Goal: Task Accomplishment & Management: Use online tool/utility

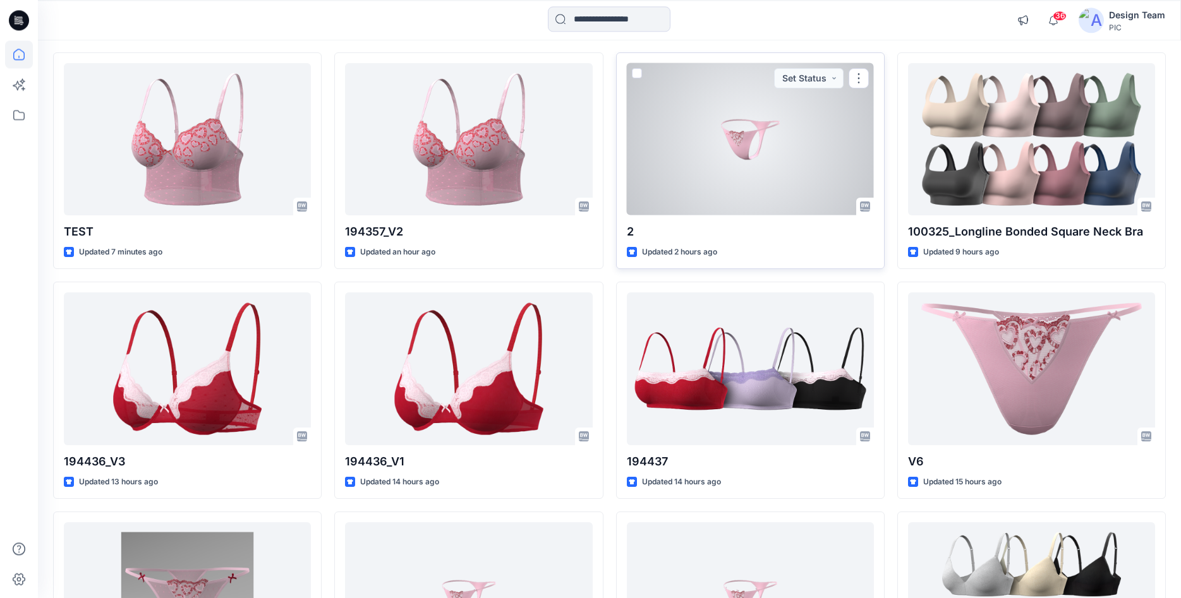
scroll to position [152, 0]
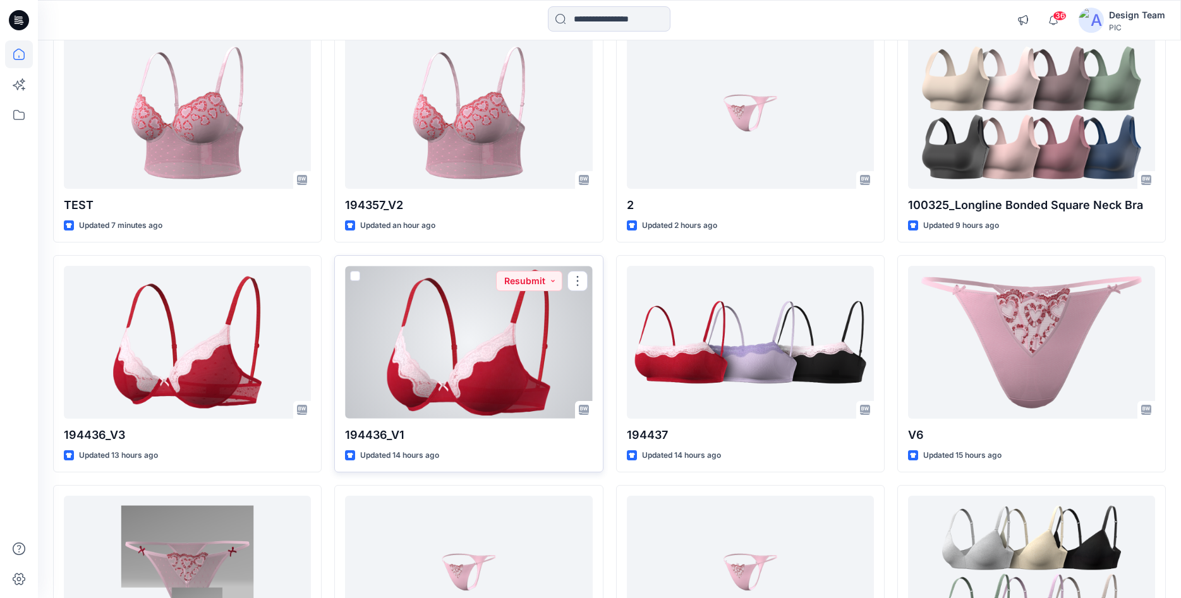
click at [413, 354] on div at bounding box center [468, 342] width 247 height 152
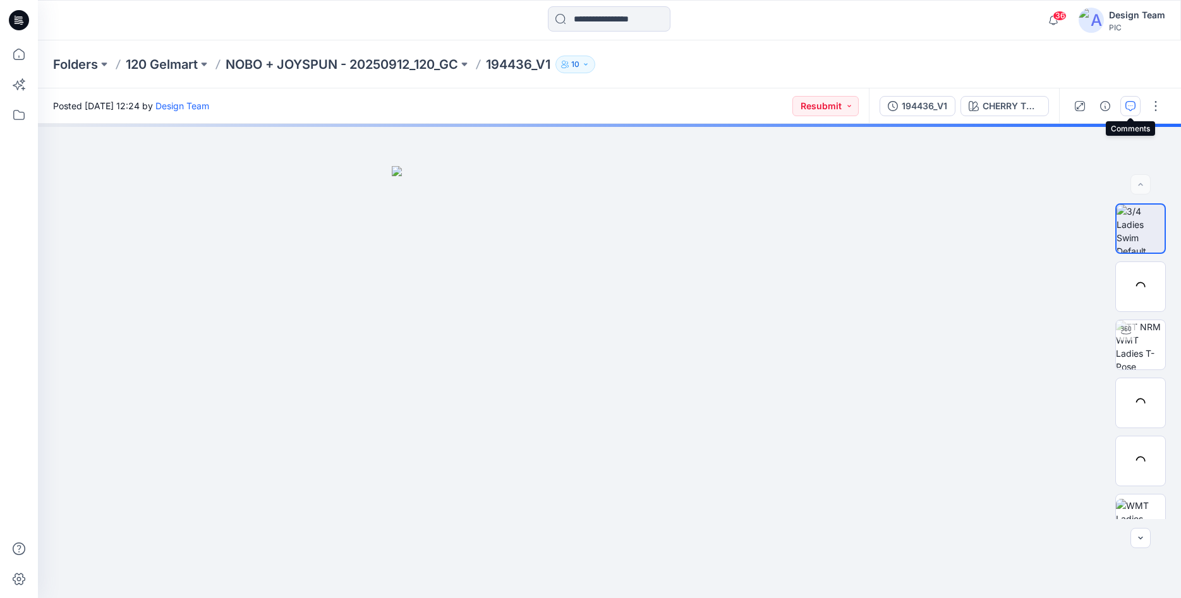
click at [1132, 109] on icon "button" at bounding box center [1130, 106] width 10 height 10
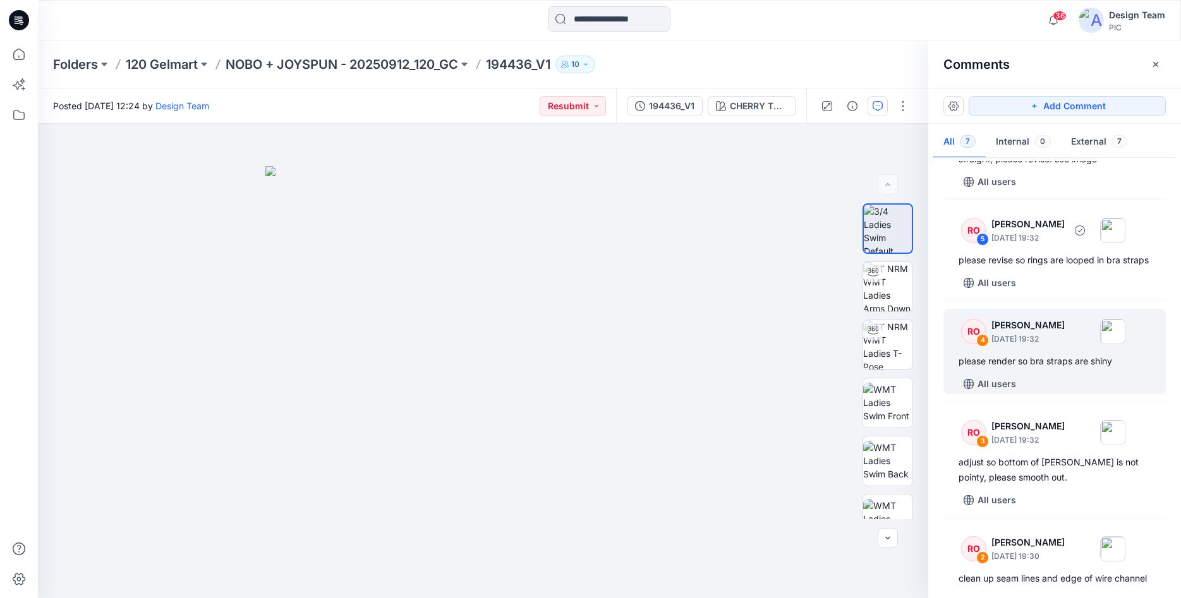
scroll to position [370, 0]
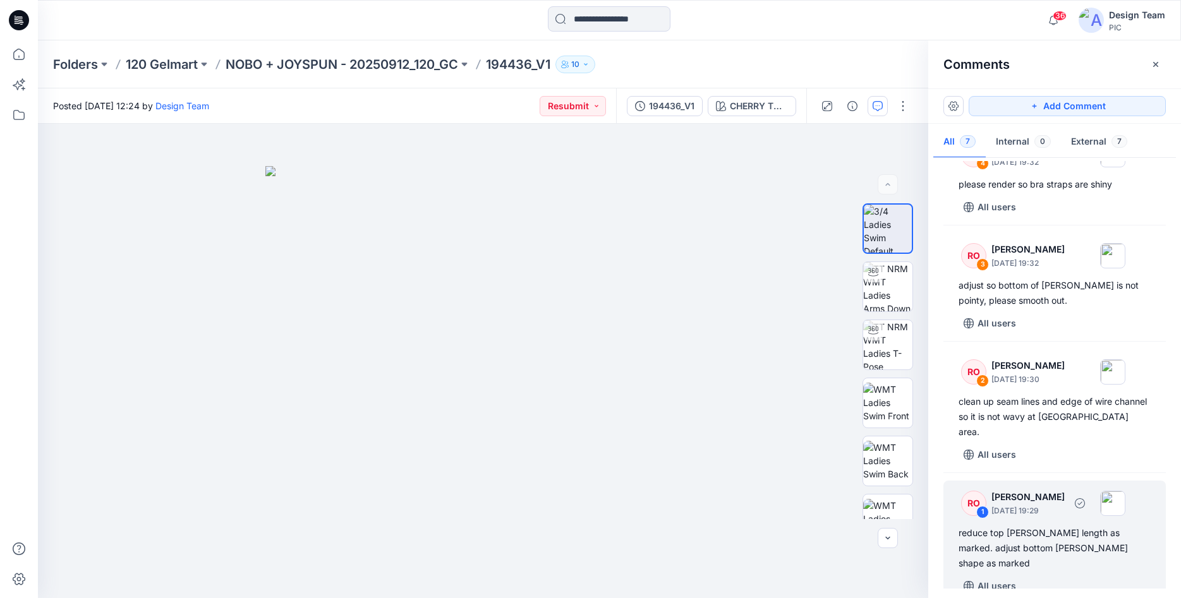
click at [1019, 546] on div "reduce top [PERSON_NAME] length as marked. adjust bottom [PERSON_NAME] shape as…" at bounding box center [1055, 548] width 192 height 45
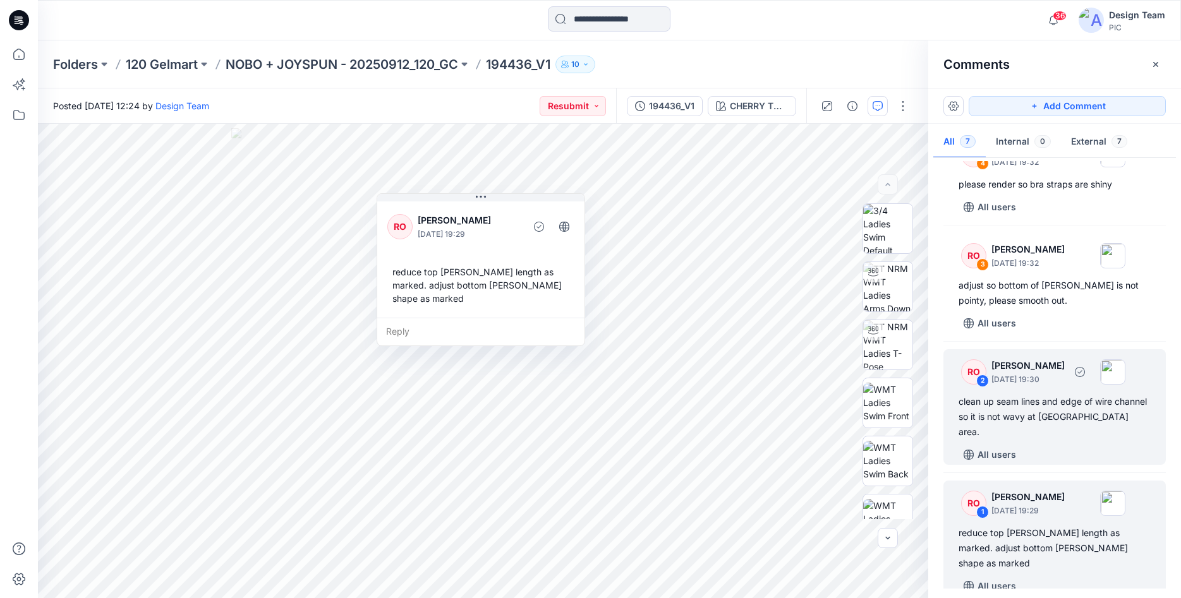
click at [1042, 434] on div "clean up seam lines and edge of wire channel so it is not wavy at [GEOGRAPHIC_D…" at bounding box center [1055, 416] width 192 height 45
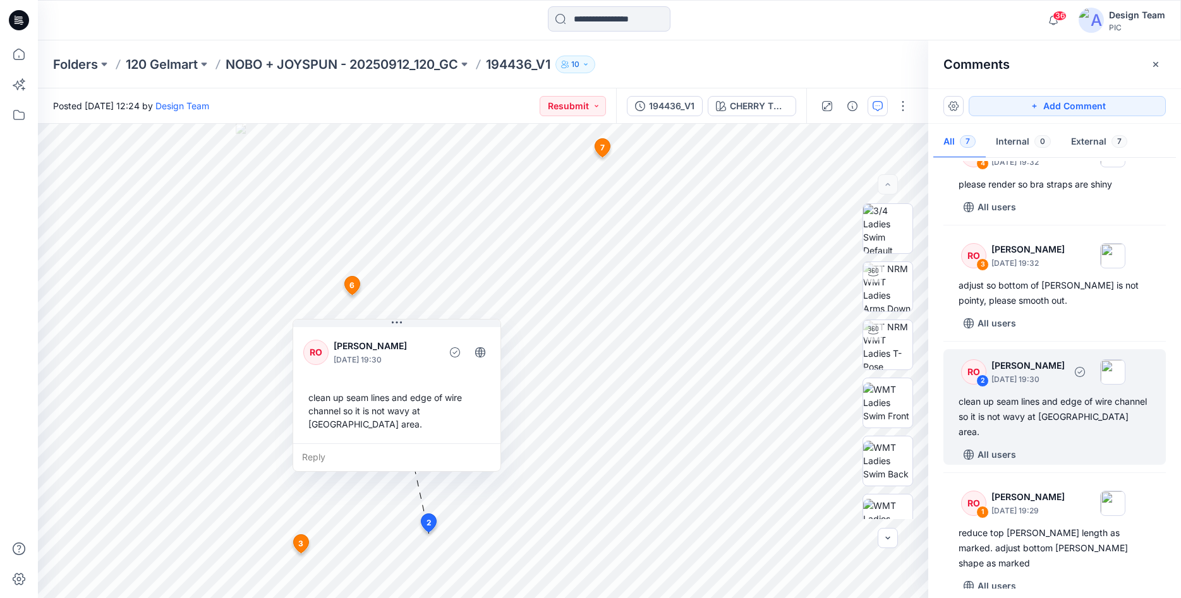
scroll to position [306, 0]
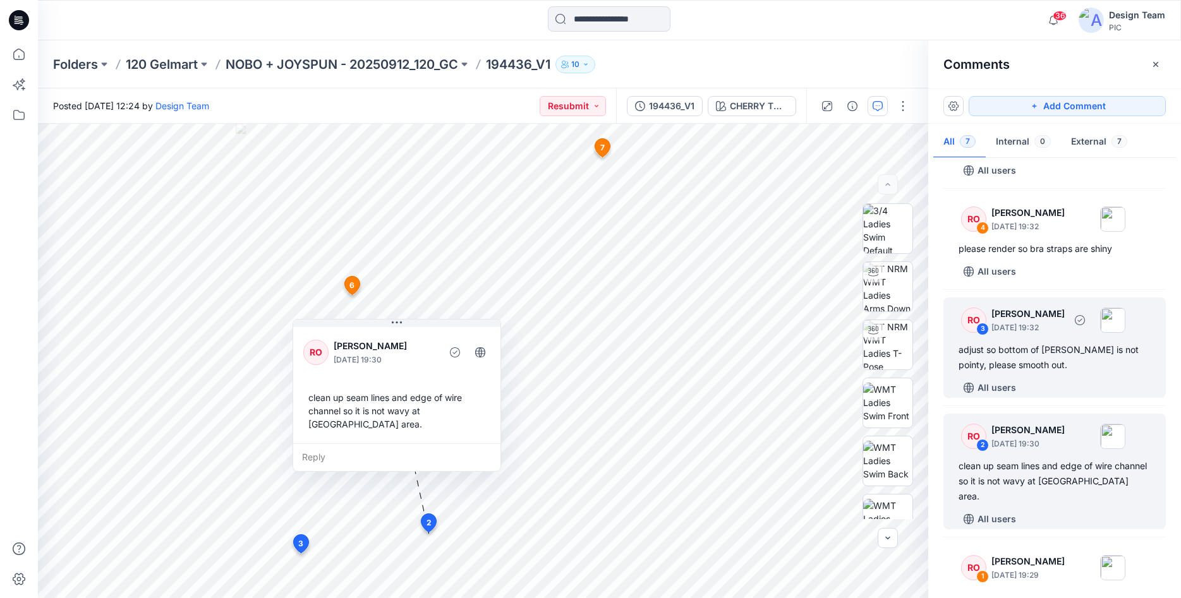
click at [1036, 373] on div "adjust so bottom of [PERSON_NAME] is not pointy, please smooth out." at bounding box center [1055, 357] width 192 height 30
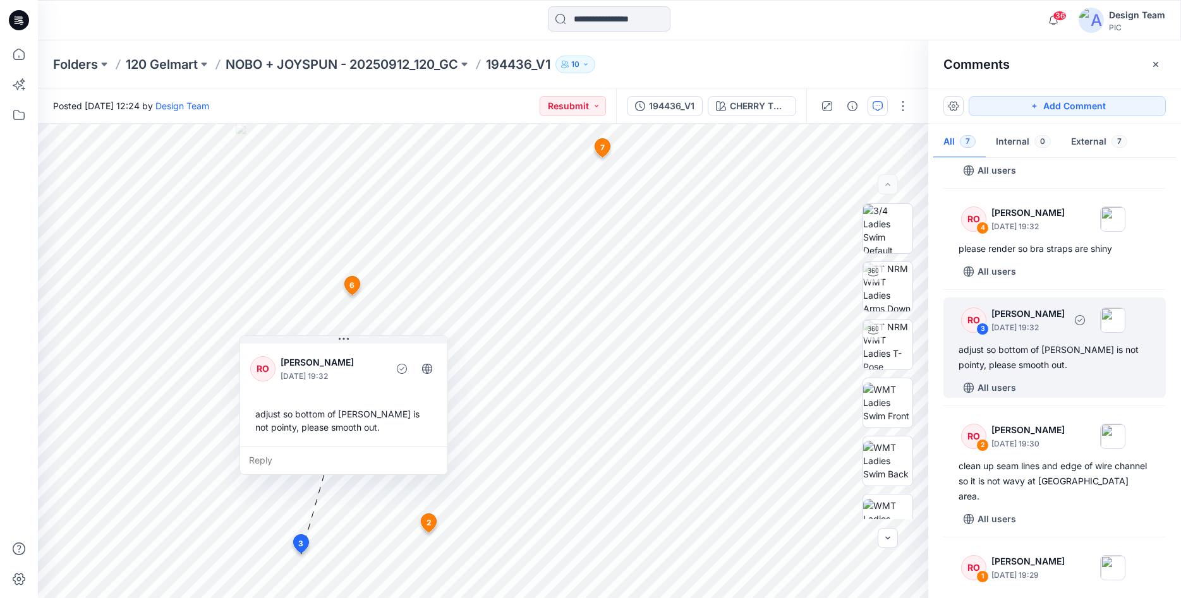
scroll to position [241, 0]
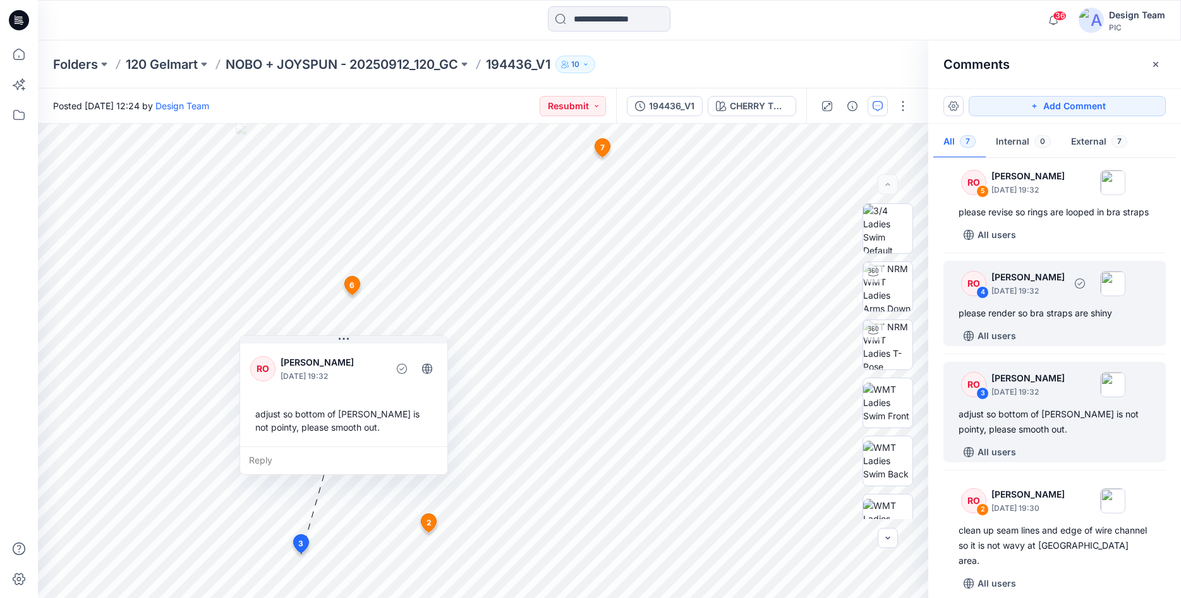
click at [1026, 321] on div "please render so bra straps are shiny" at bounding box center [1055, 313] width 192 height 15
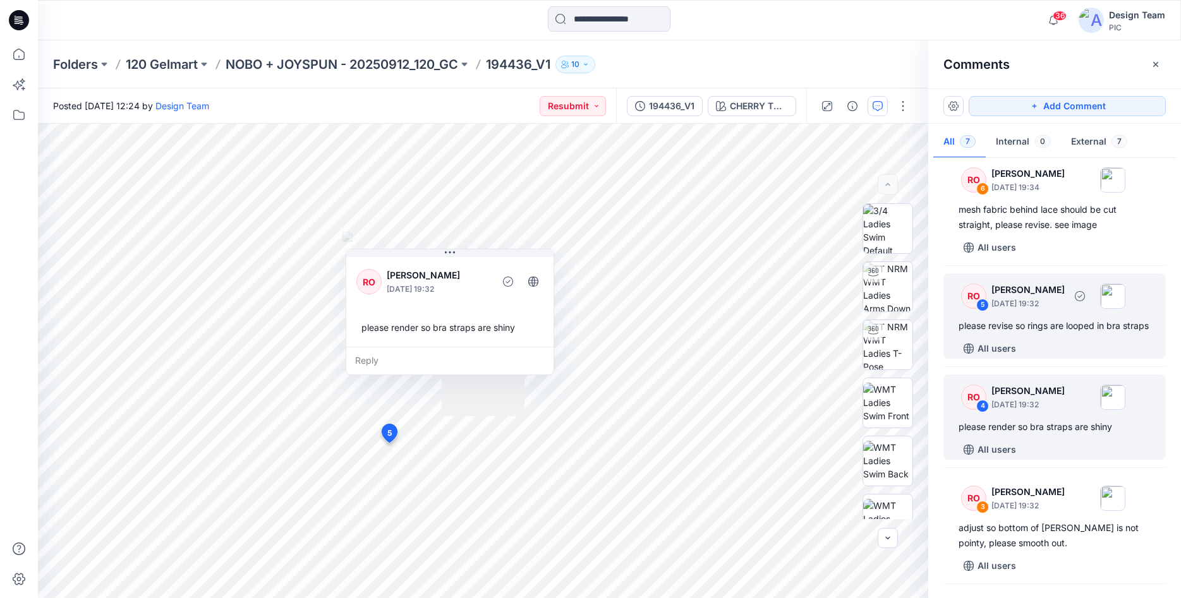
scroll to position [112, 0]
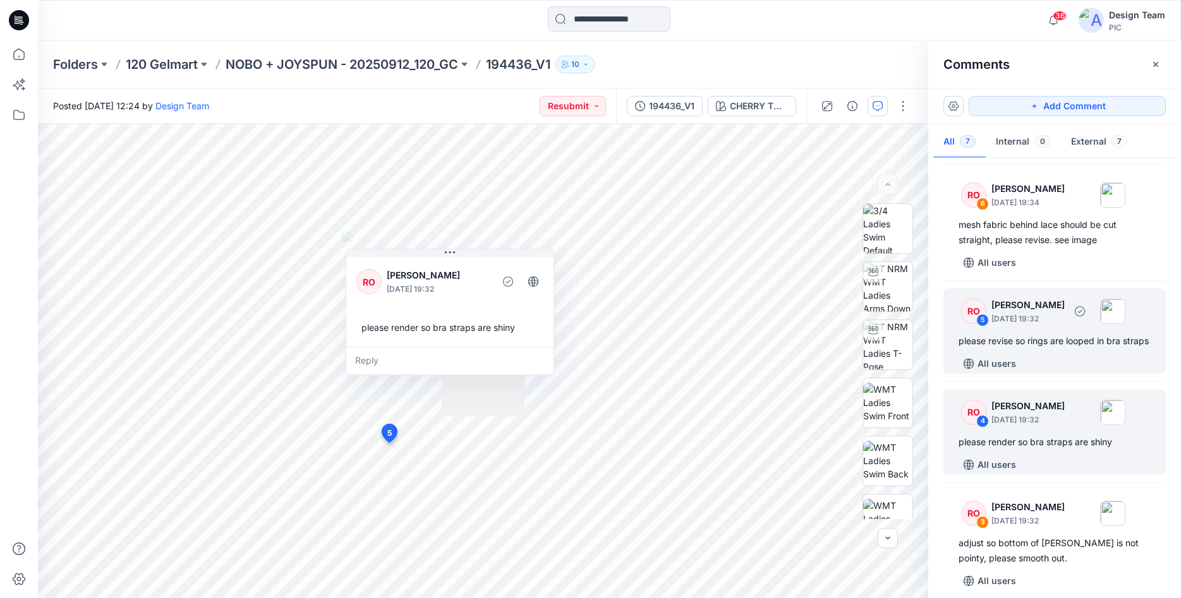
click at [1024, 342] on div "please revise so rings are looped in bra straps" at bounding box center [1055, 341] width 192 height 15
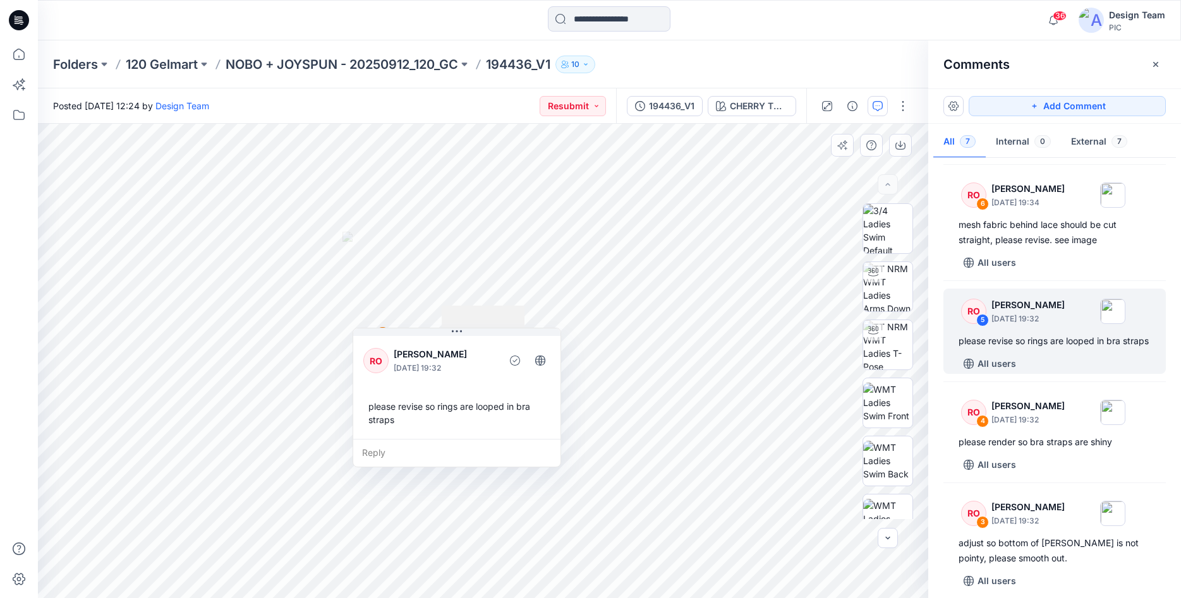
click at [372, 234] on div "9 4 RO [PERSON_NAME] [DATE] 19:32 please render so bra straps are shiny Reply 5…" at bounding box center [483, 361] width 890 height 475
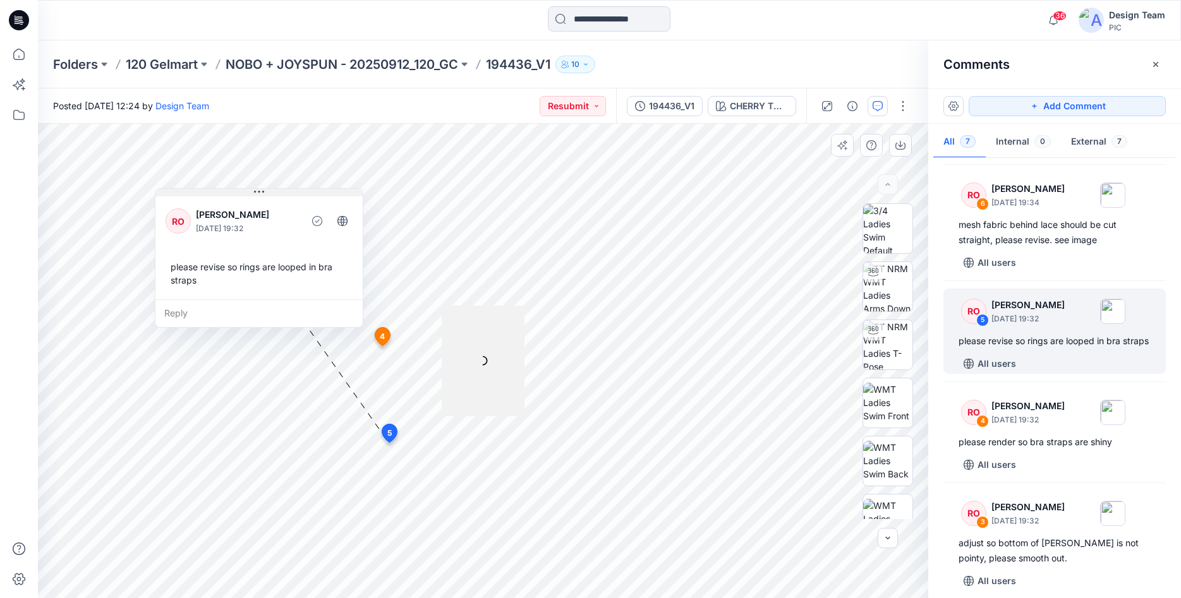
drag, startPoint x: 456, startPoint y: 334, endPoint x: 258, endPoint y: 195, distance: 242.1
click at [258, 195] on icon at bounding box center [259, 192] width 10 height 10
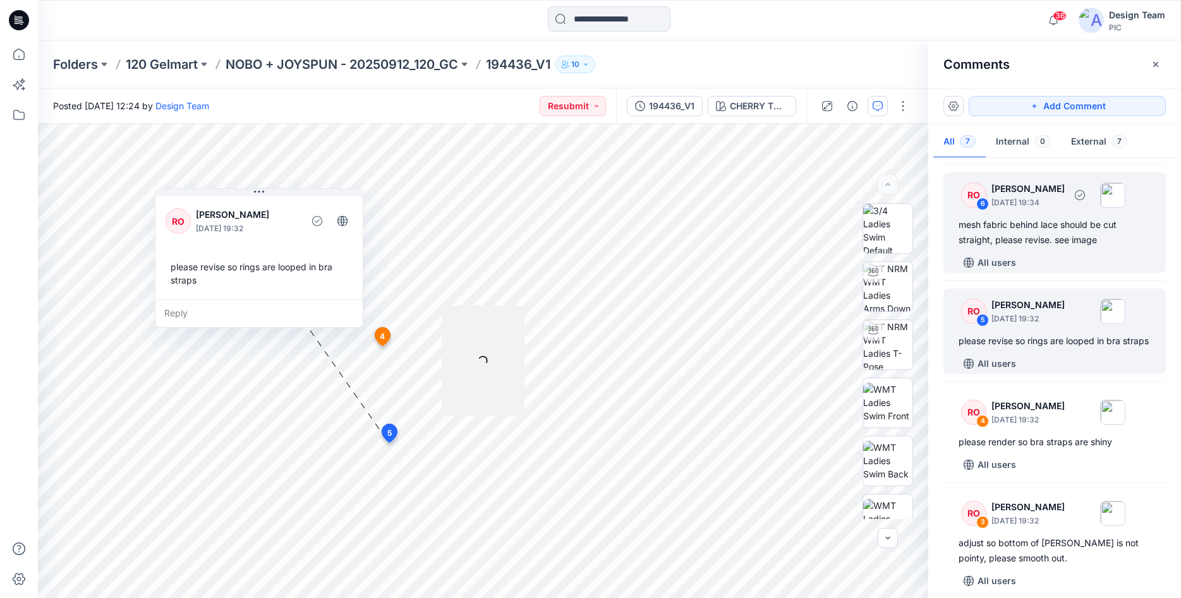
click at [1002, 245] on div "mesh fabric behind lace should be cut straight, please revise. see image" at bounding box center [1055, 232] width 192 height 30
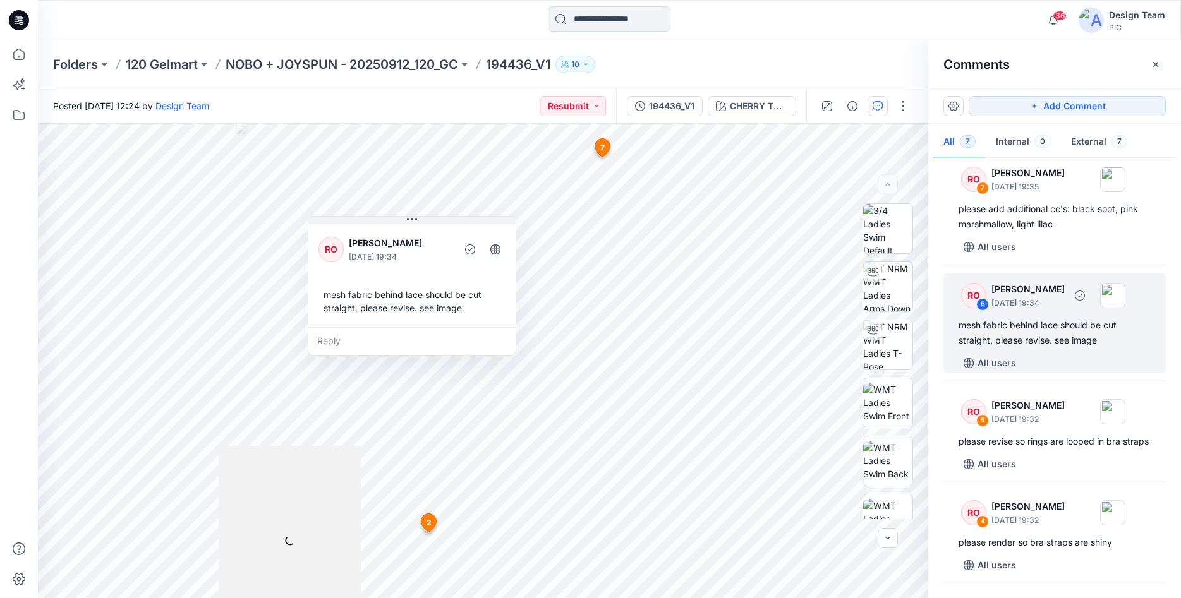
scroll to position [0, 0]
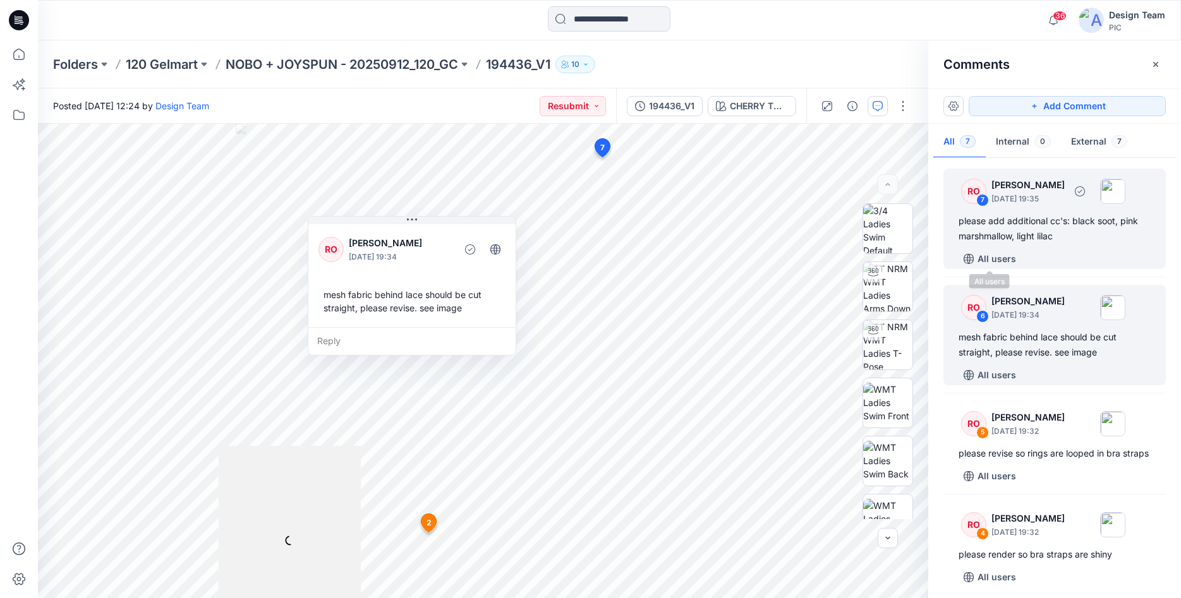
click at [1014, 236] on div "please add additional cc's: black soot, pink marshmallow, light lilac" at bounding box center [1055, 229] width 192 height 30
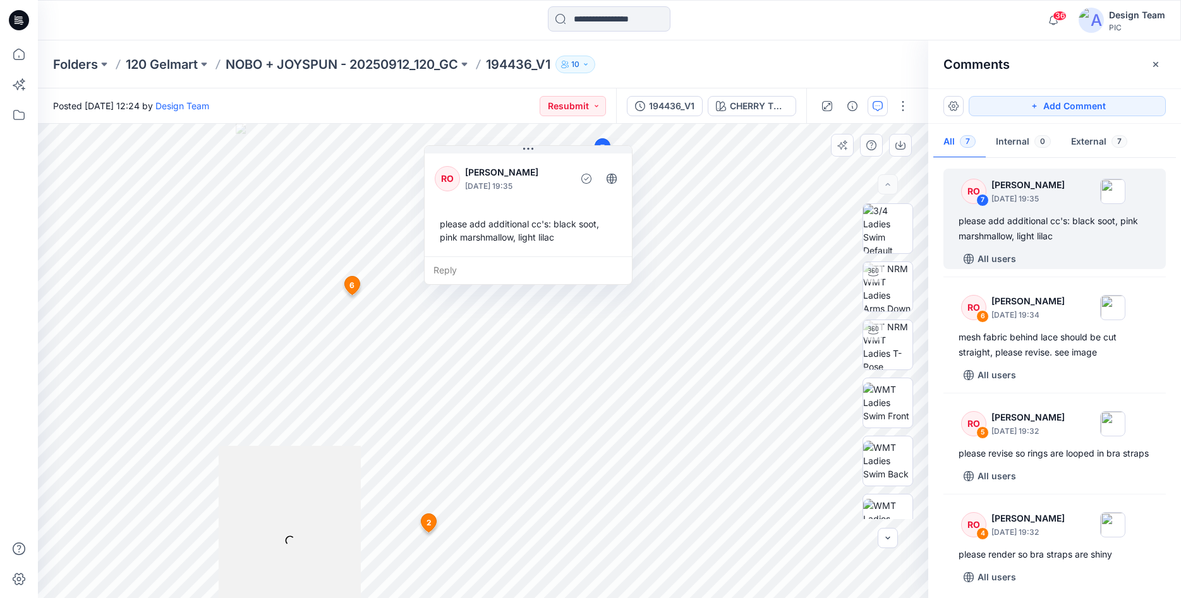
drag, startPoint x: 344, startPoint y: 471, endPoint x: 358, endPoint y: 459, distance: 18.0
click at [358, 459] on div at bounding box center [290, 541] width 142 height 190
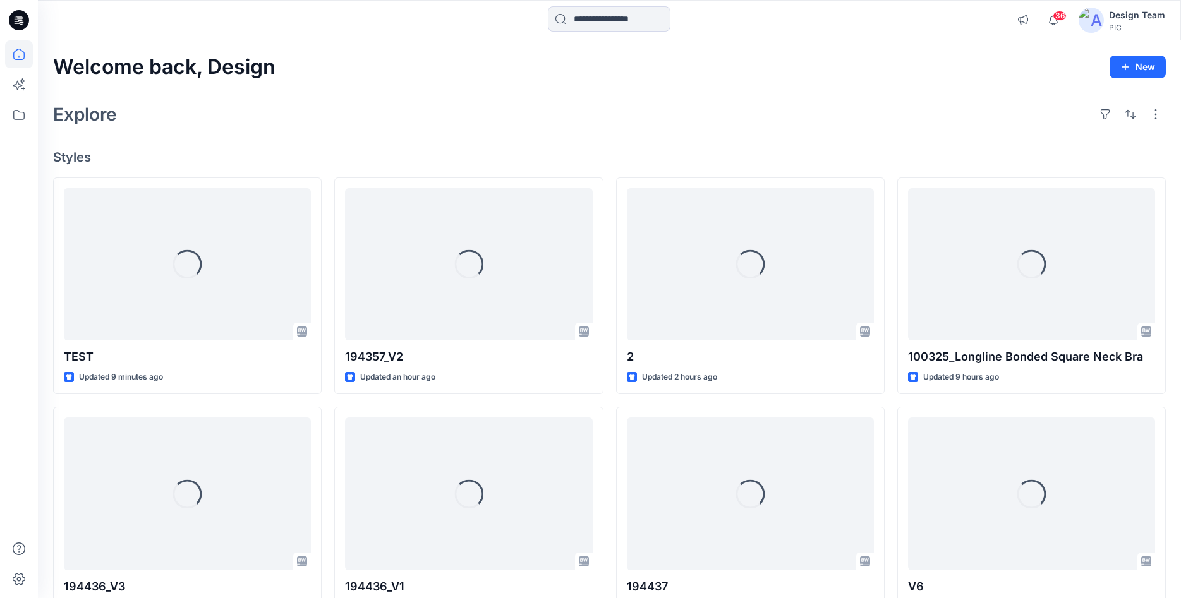
scroll to position [152, 0]
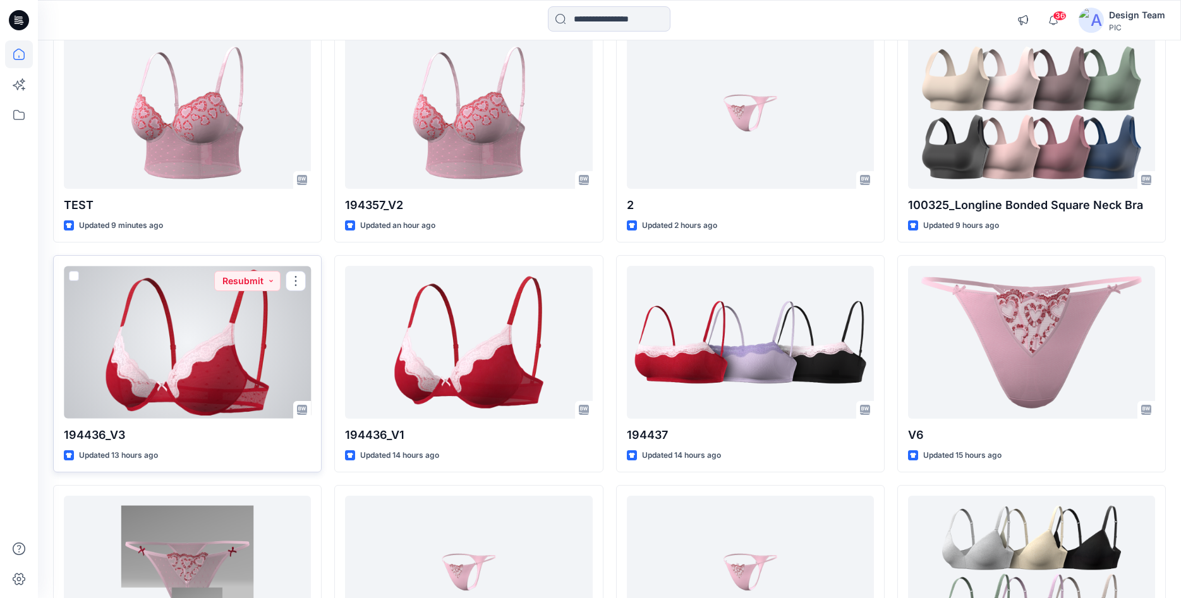
click at [219, 354] on div at bounding box center [187, 342] width 247 height 152
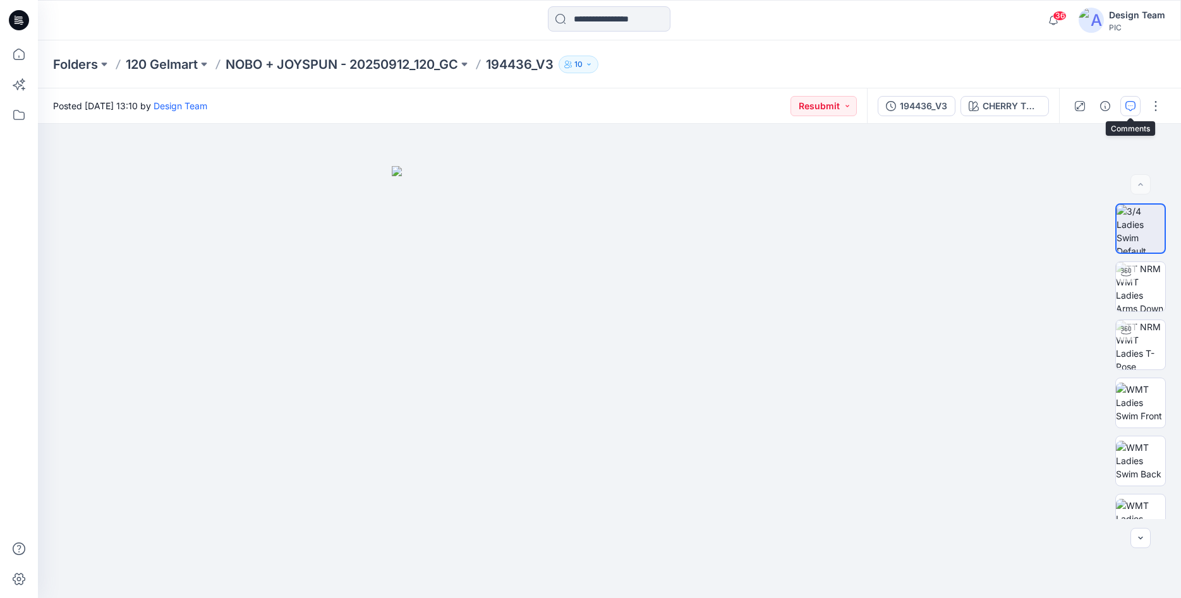
click at [1128, 111] on icon "button" at bounding box center [1130, 106] width 10 height 10
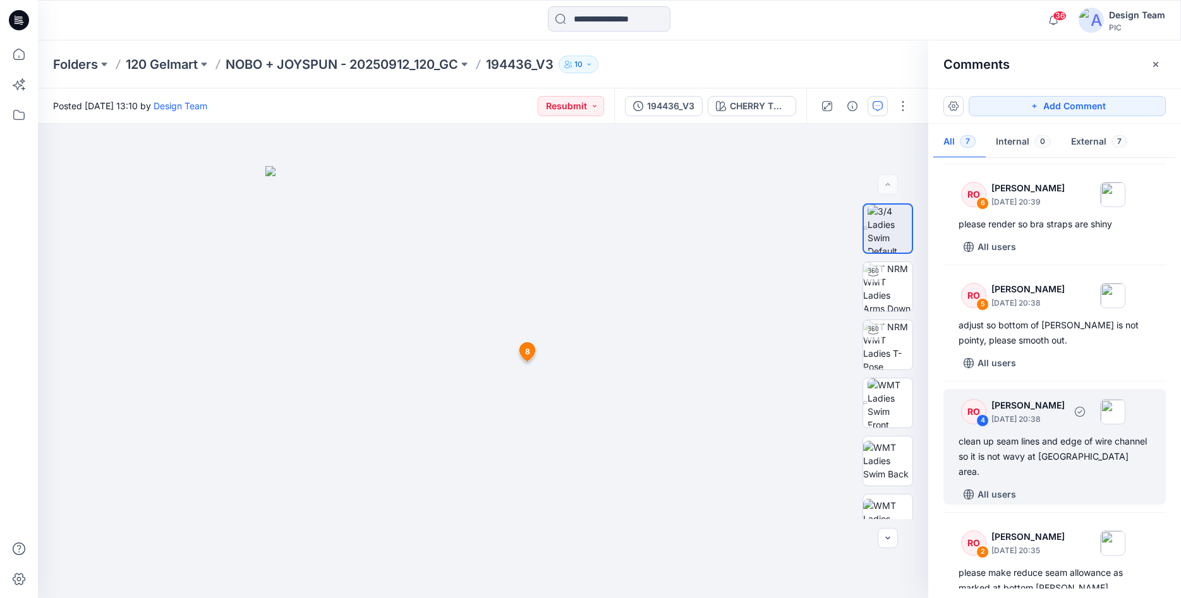
scroll to position [370, 0]
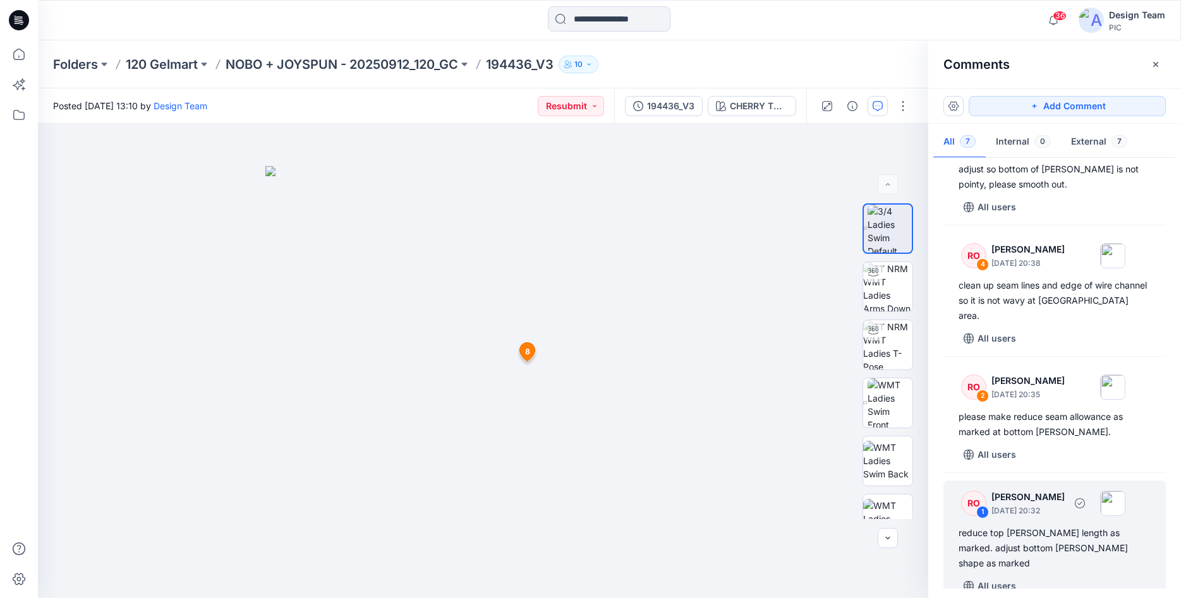
click at [994, 548] on div "reduce top [PERSON_NAME] length as marked. adjust bottom [PERSON_NAME] shape as…" at bounding box center [1055, 548] width 192 height 45
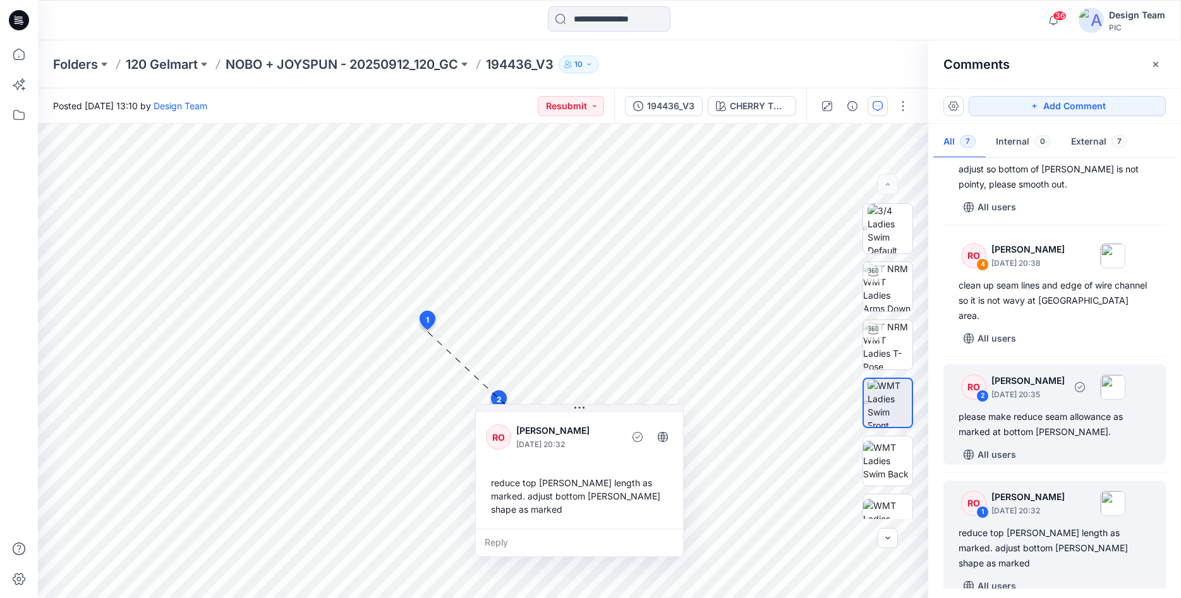
click at [1001, 428] on div "please make reduce seam allowance as marked at bottom [PERSON_NAME]." at bounding box center [1055, 424] width 192 height 30
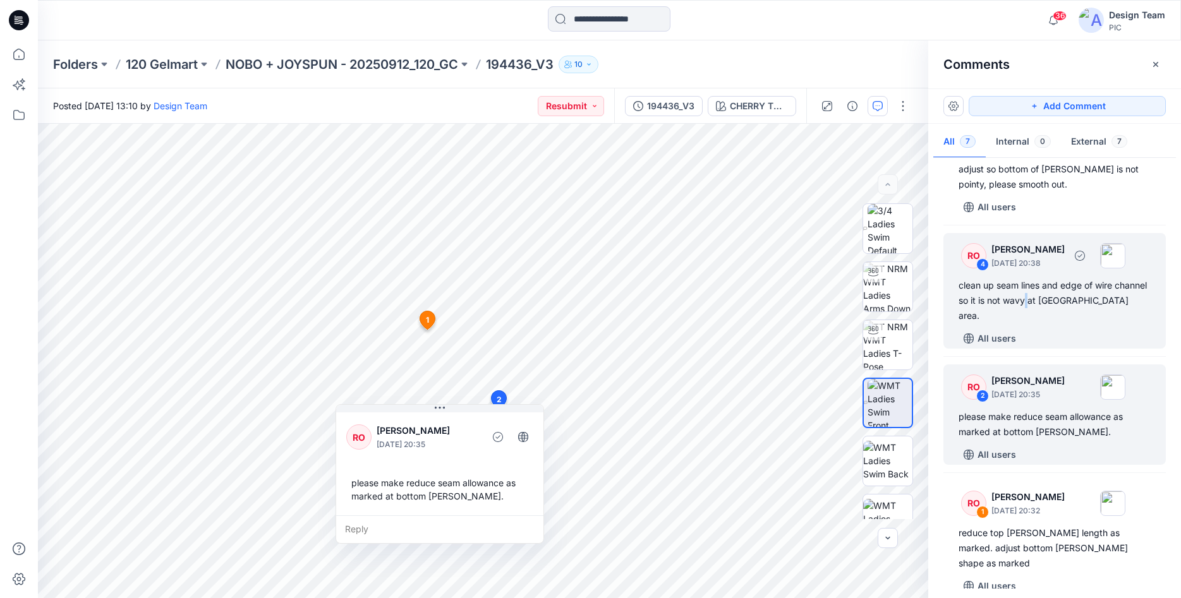
click at [1027, 312] on div "clean up seam lines and edge of wire channel so it is not wavy at [GEOGRAPHIC_D…" at bounding box center [1055, 300] width 192 height 45
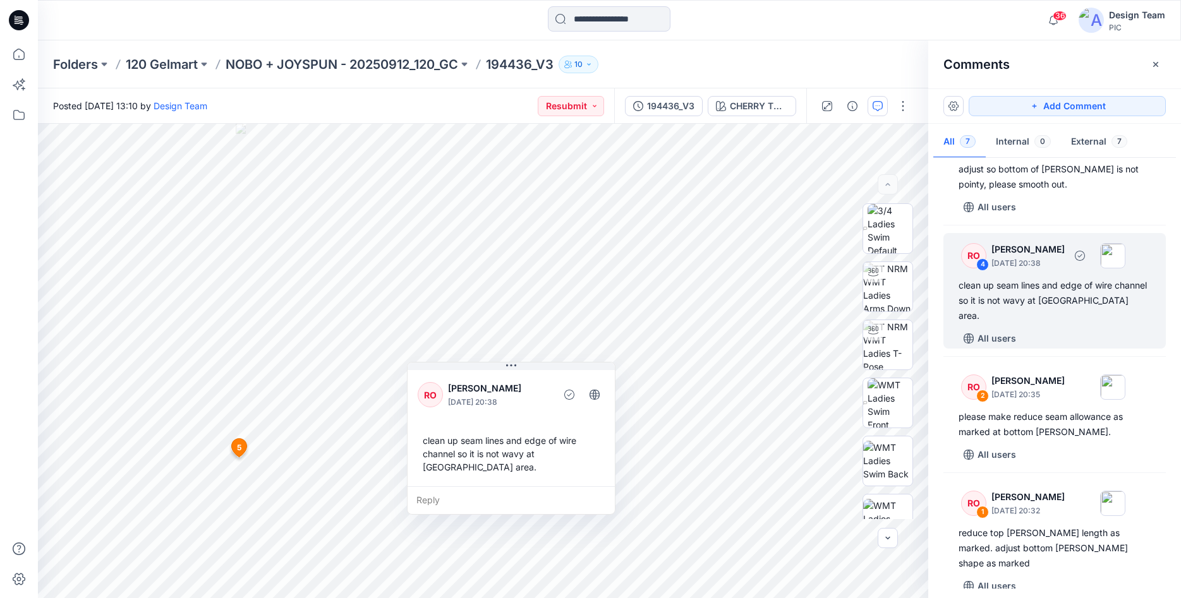
click at [1056, 331] on div "All users" at bounding box center [1062, 339] width 207 height 20
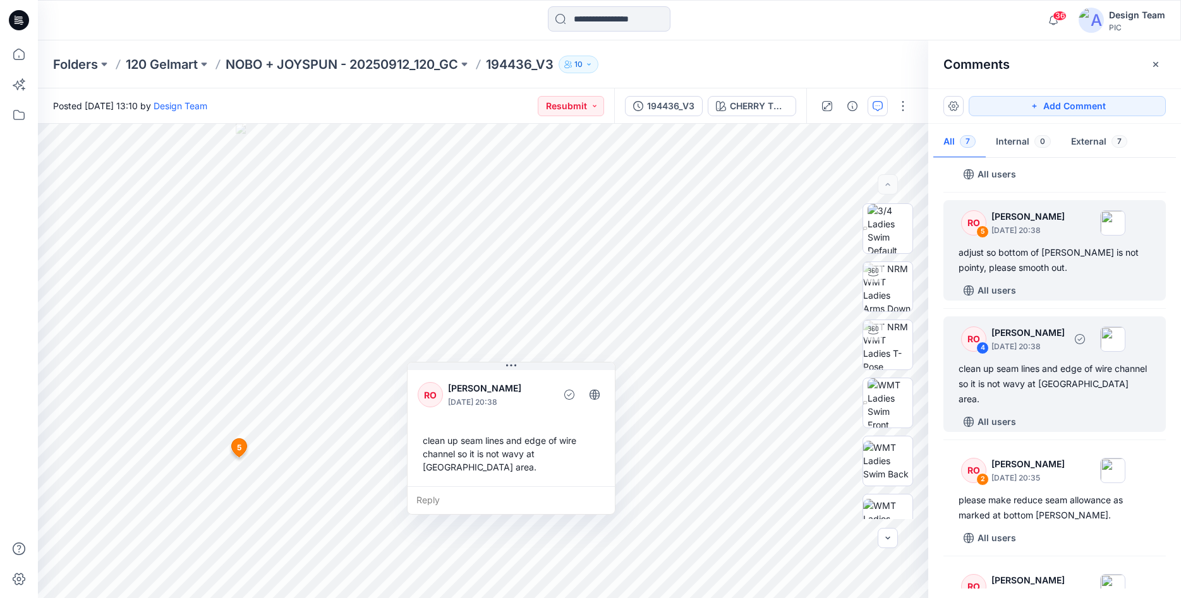
scroll to position [241, 0]
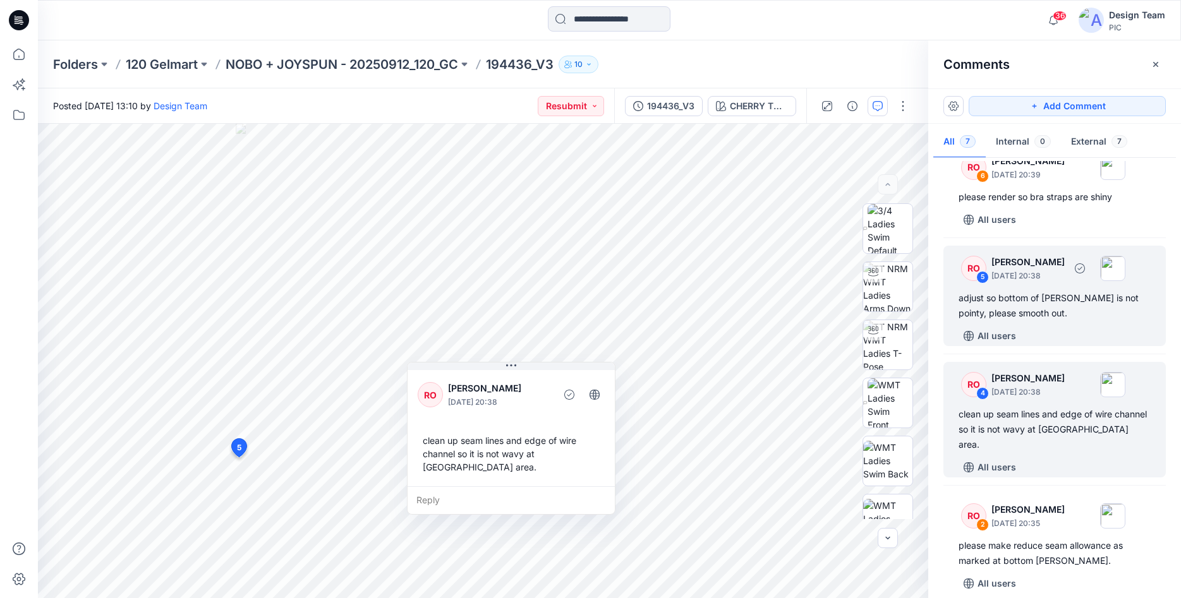
click at [1040, 321] on div "adjust so bottom of [PERSON_NAME] is not pointy, please smooth out." at bounding box center [1055, 306] width 192 height 30
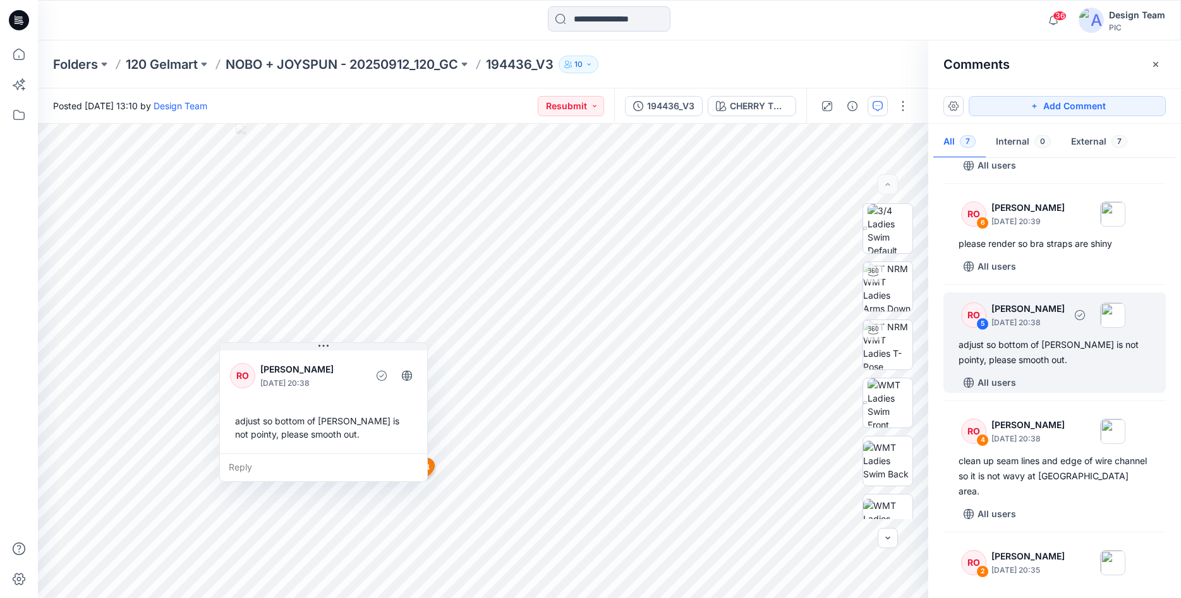
scroll to position [177, 0]
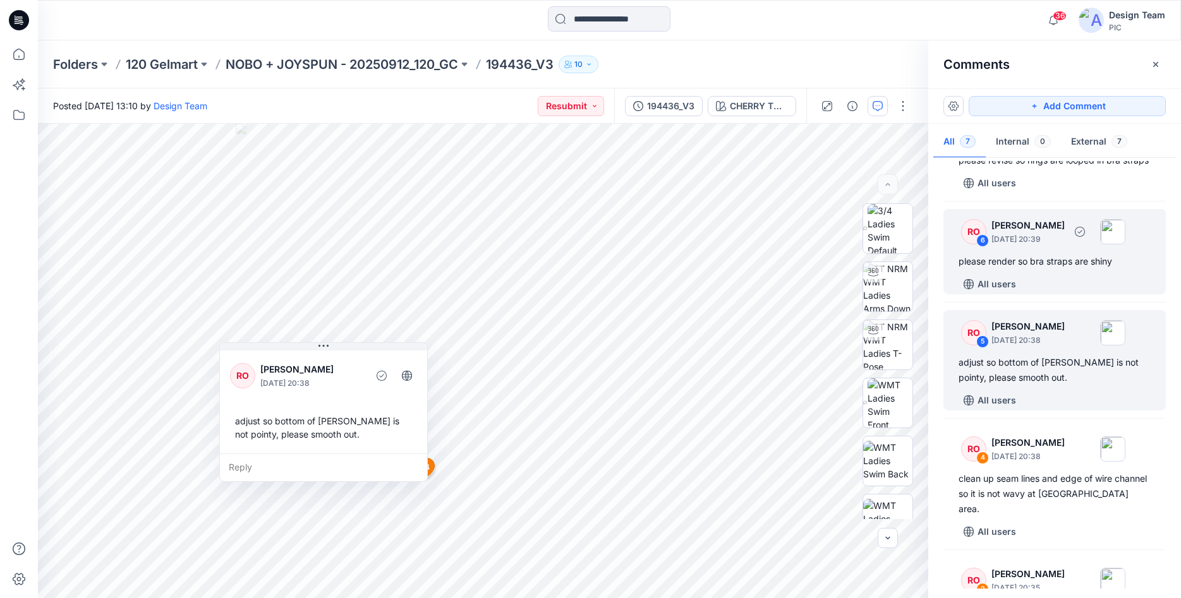
click at [1028, 293] on div "All users" at bounding box center [1062, 284] width 207 height 20
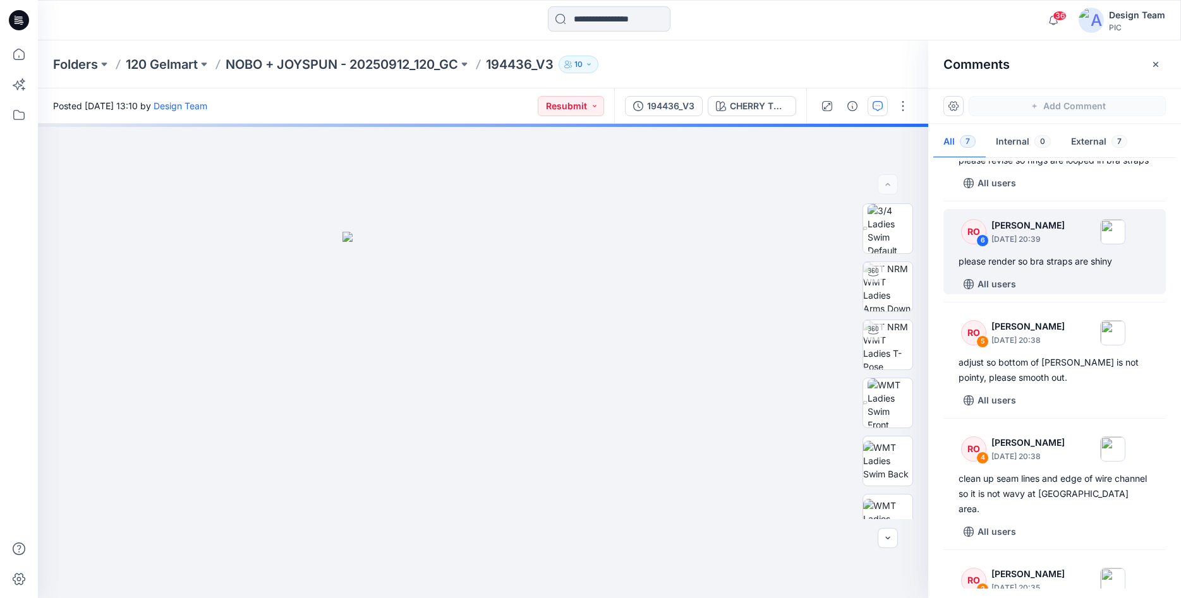
scroll to position [0, 0]
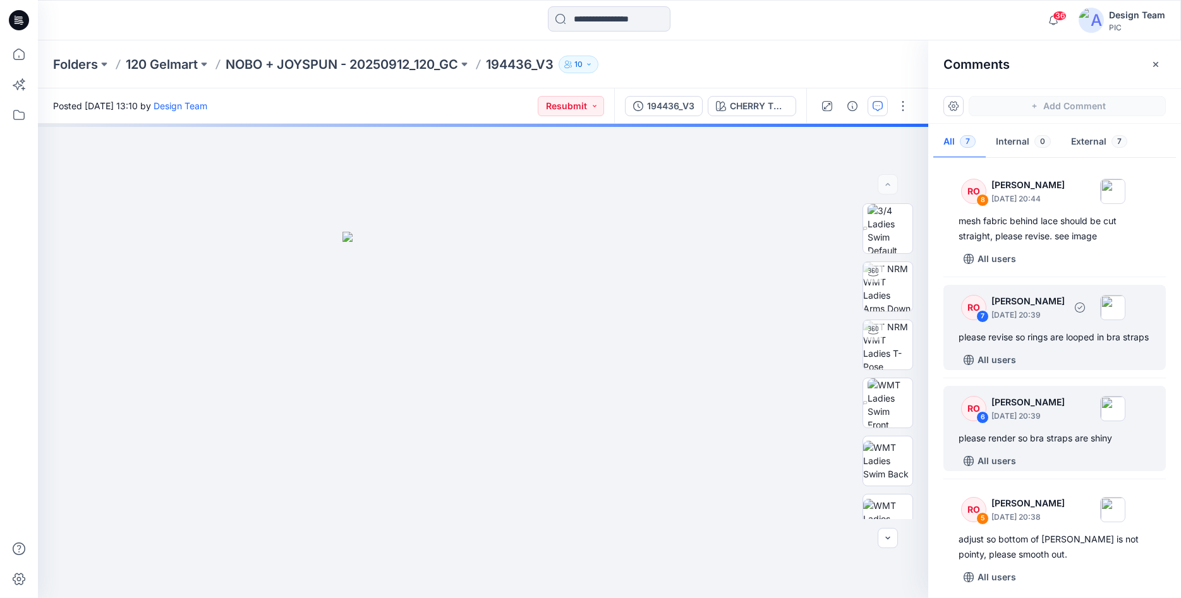
click at [1036, 334] on div "please revise so rings are looped in bra straps" at bounding box center [1055, 337] width 192 height 15
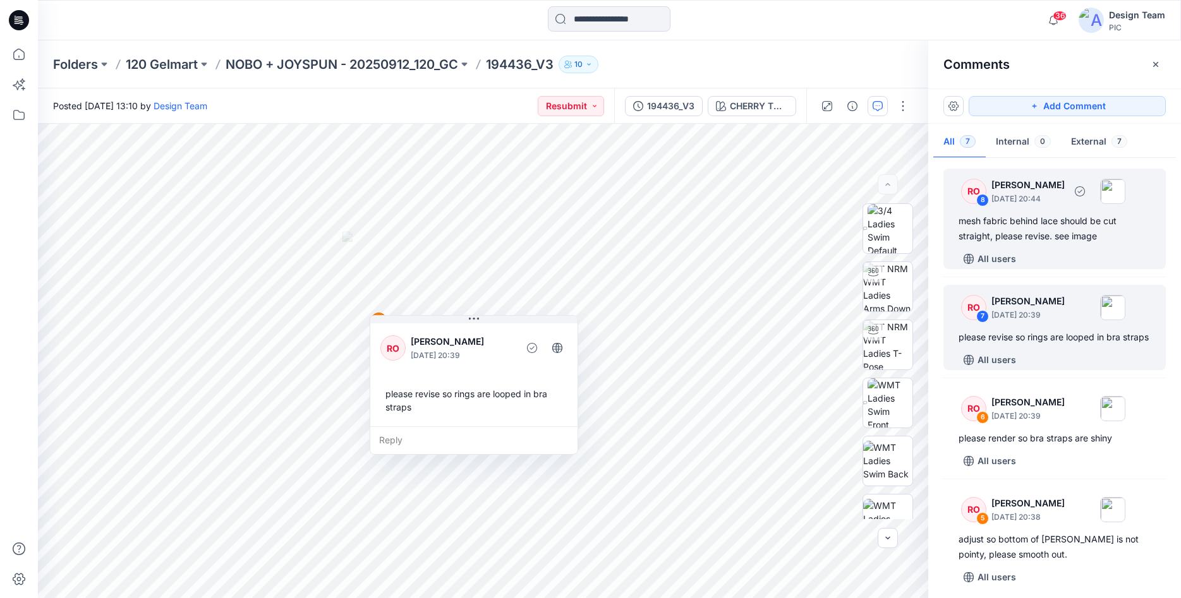
click at [1037, 246] on div "RO 8 [PERSON_NAME] [DATE] 20:44 mesh fabric behind lace should be cut straight,…" at bounding box center [1054, 219] width 222 height 100
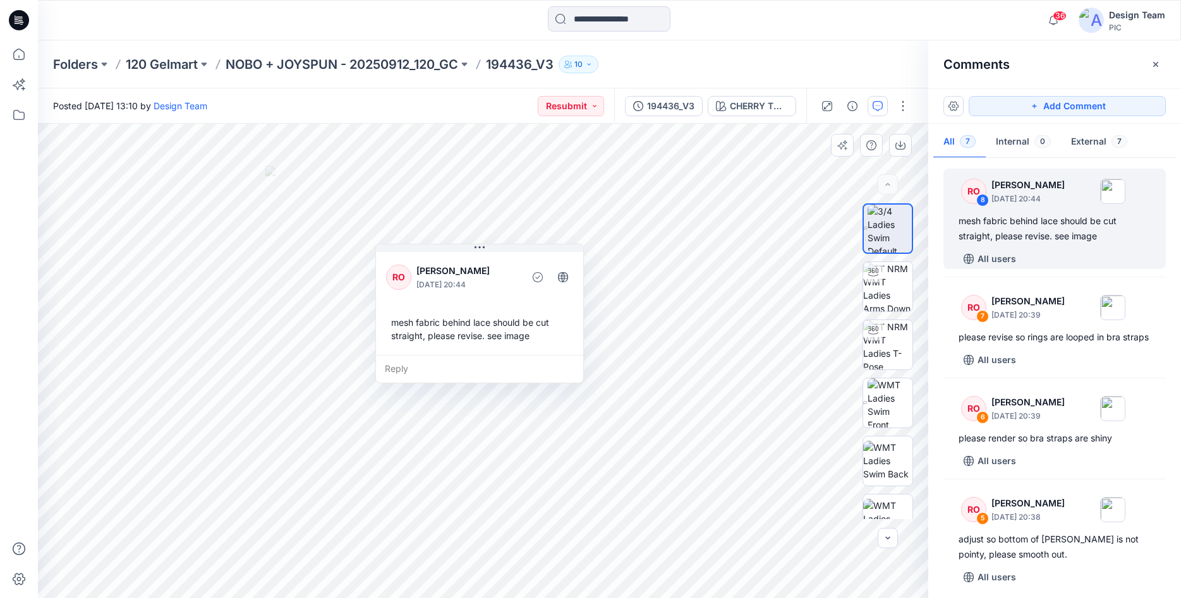
click at [583, 195] on div "9 8 RO [PERSON_NAME] [DATE] 20:44 mesh fabric behind lace should be cut straigh…" at bounding box center [483, 361] width 890 height 475
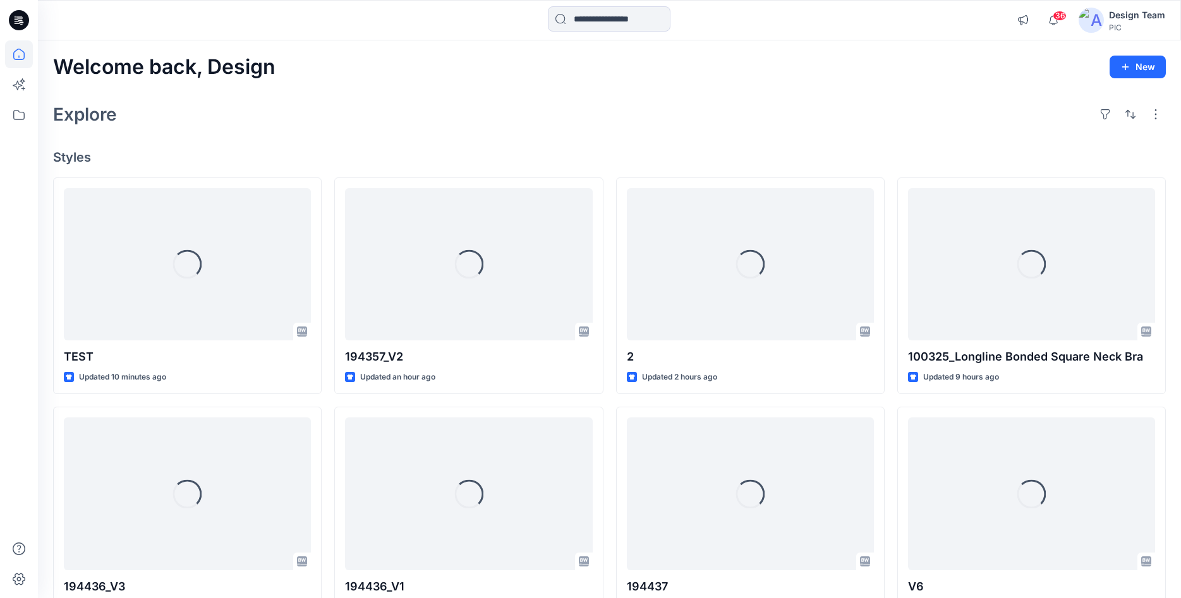
scroll to position [152, 0]
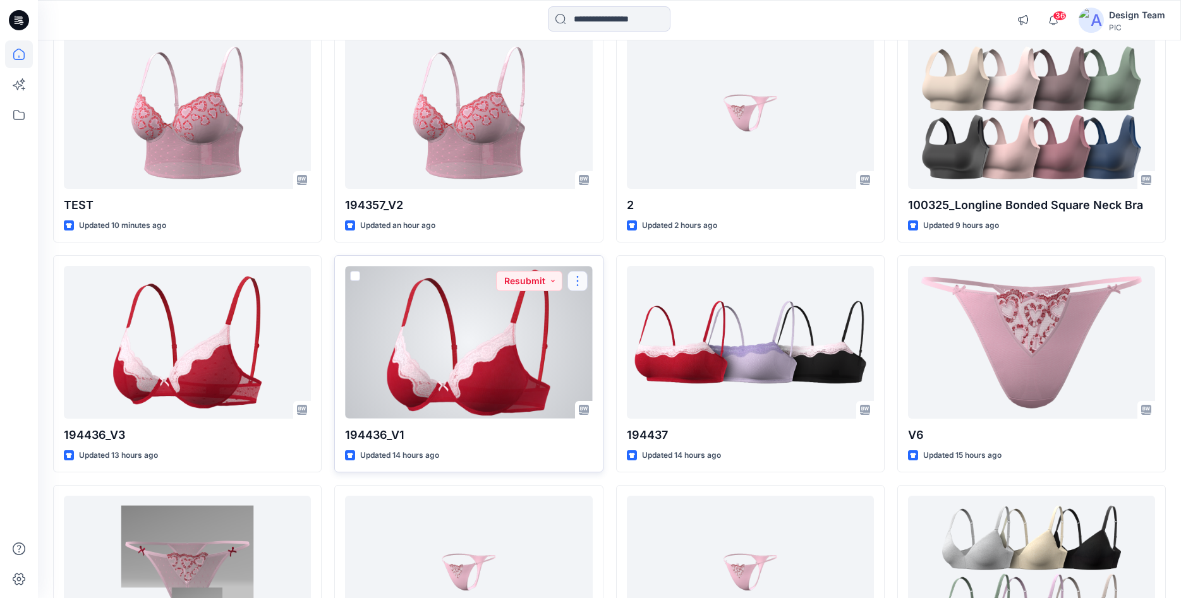
click at [574, 283] on button "button" at bounding box center [577, 281] width 20 height 20
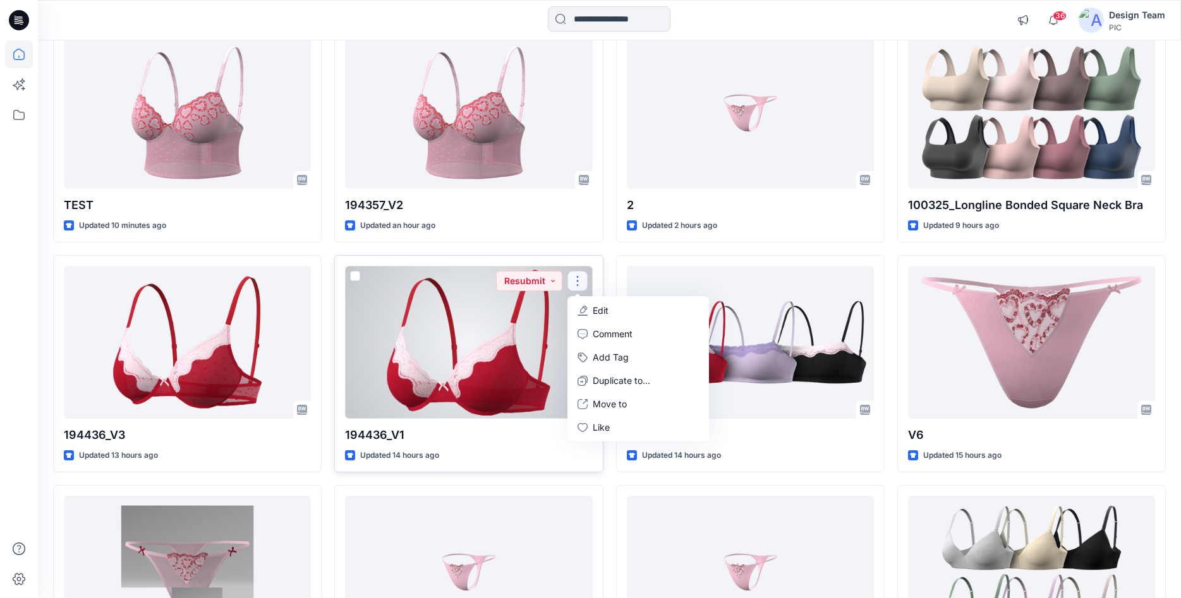
click at [517, 327] on div at bounding box center [468, 342] width 247 height 152
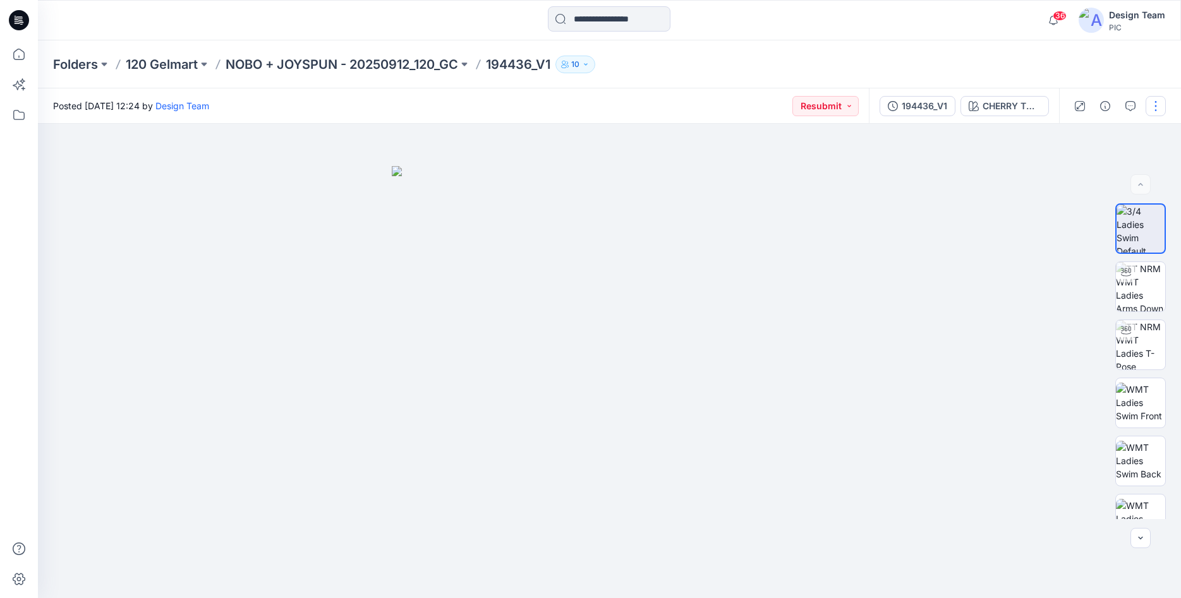
click at [911, 109] on div "194436_V1" at bounding box center [924, 106] width 45 height 14
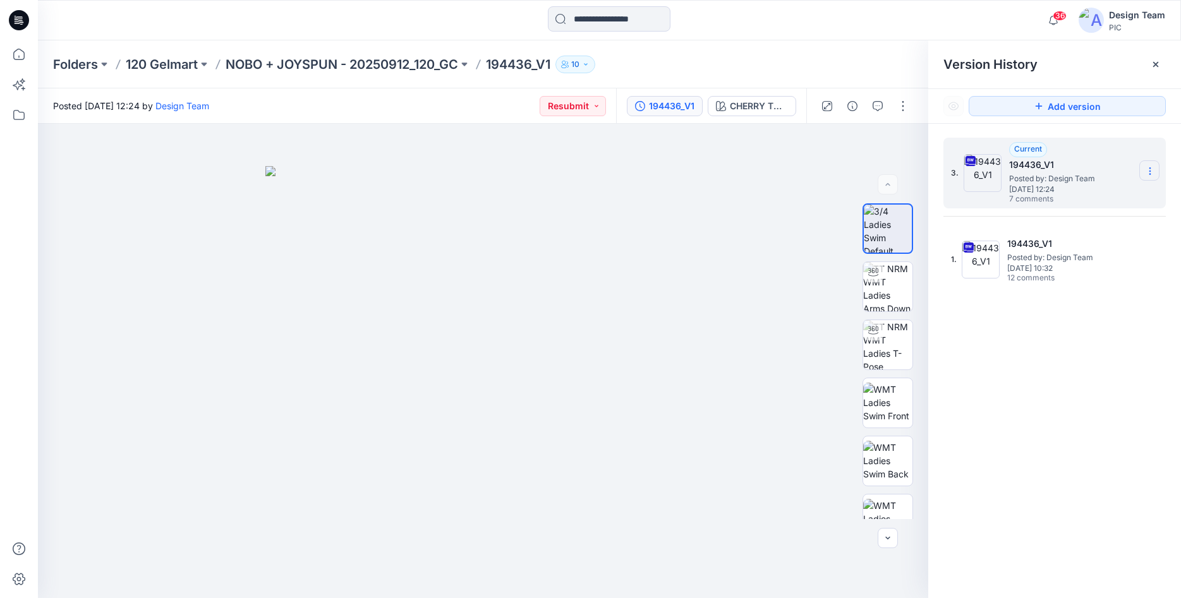
click at [1150, 171] on icon at bounding box center [1149, 171] width 1 height 1
click at [1061, 189] on span "Download Source BW File" at bounding box center [1086, 195] width 106 height 15
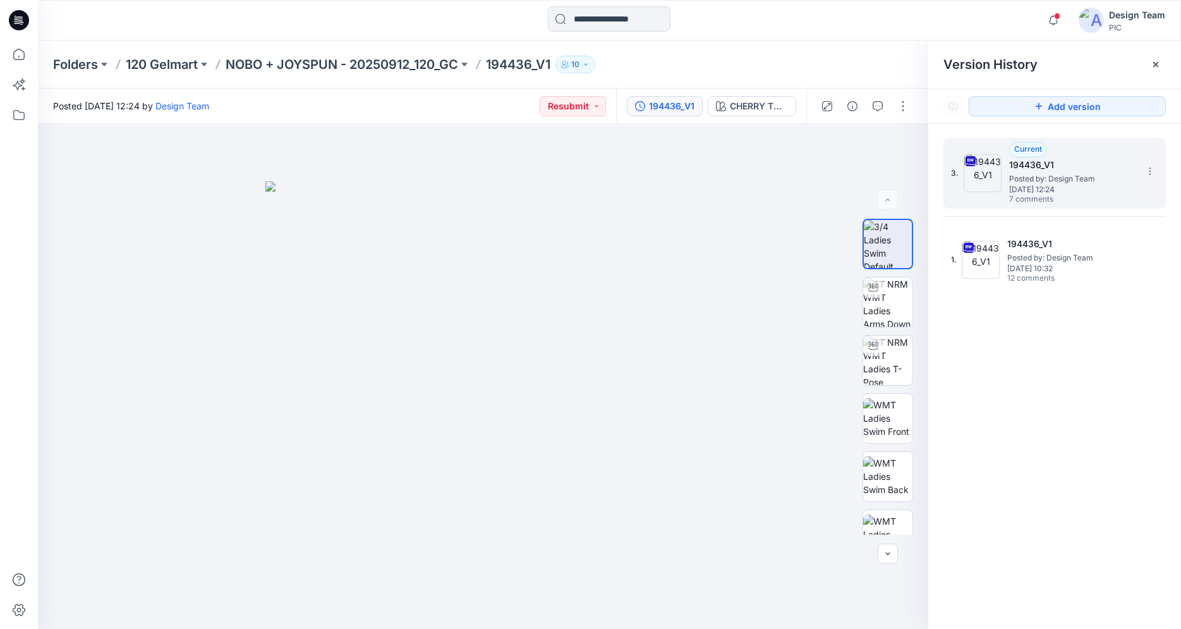
click at [16, 15] on icon at bounding box center [19, 20] width 20 height 20
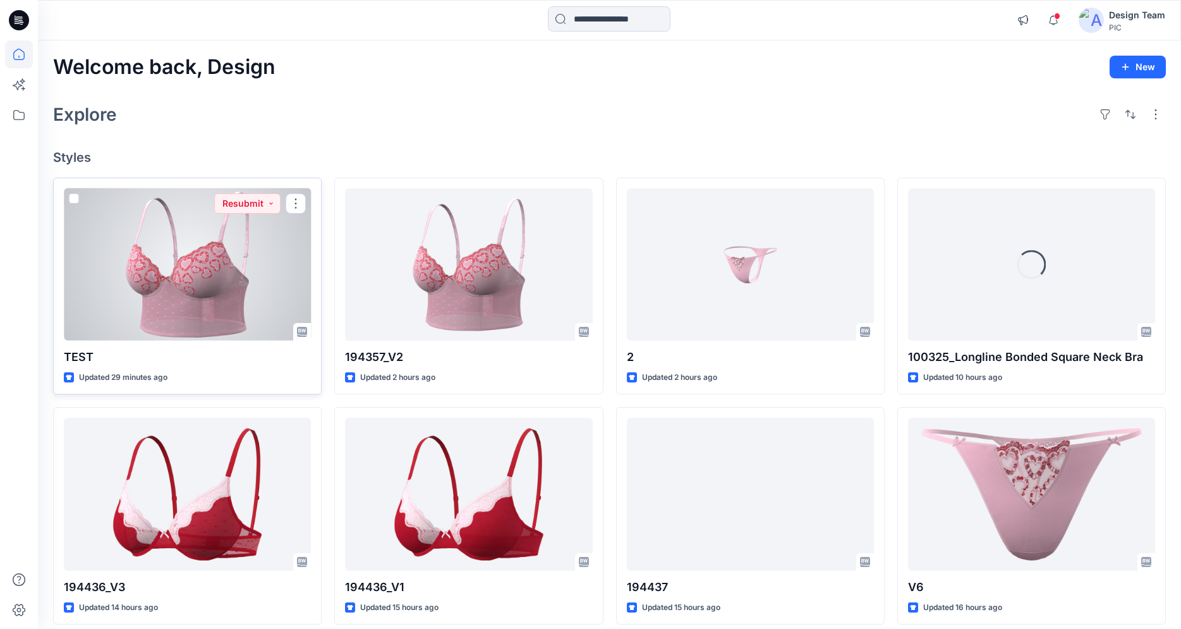
click at [217, 288] on div at bounding box center [187, 264] width 247 height 152
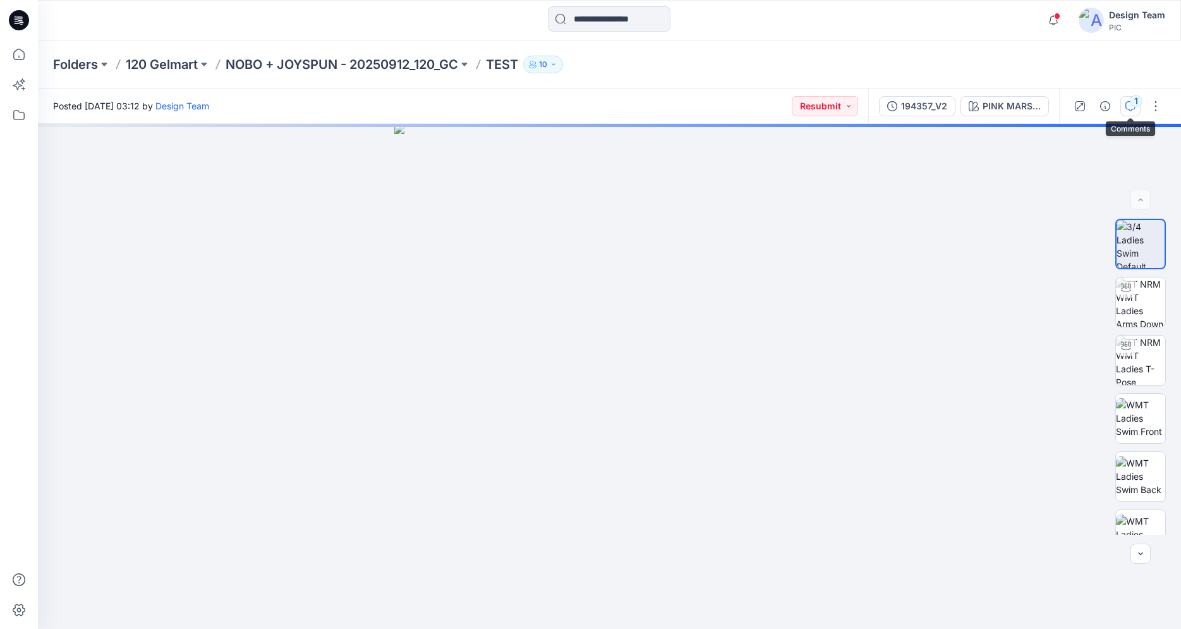
click at [1129, 107] on icon "button" at bounding box center [1130, 106] width 10 height 10
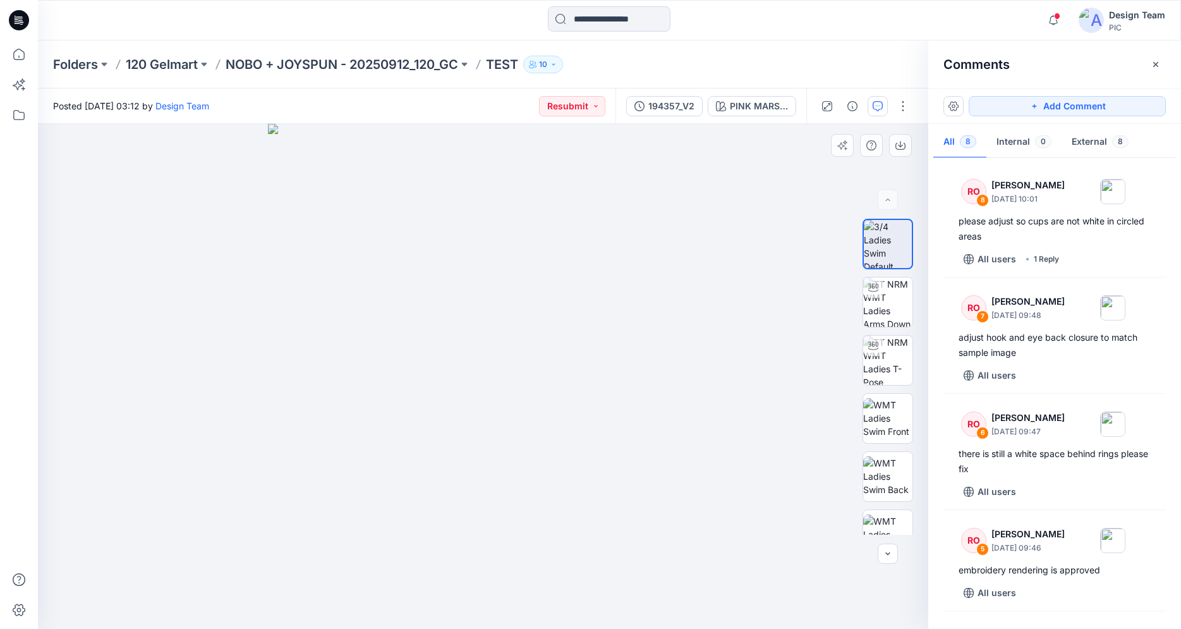
click at [413, 426] on img at bounding box center [483, 376] width 431 height 505
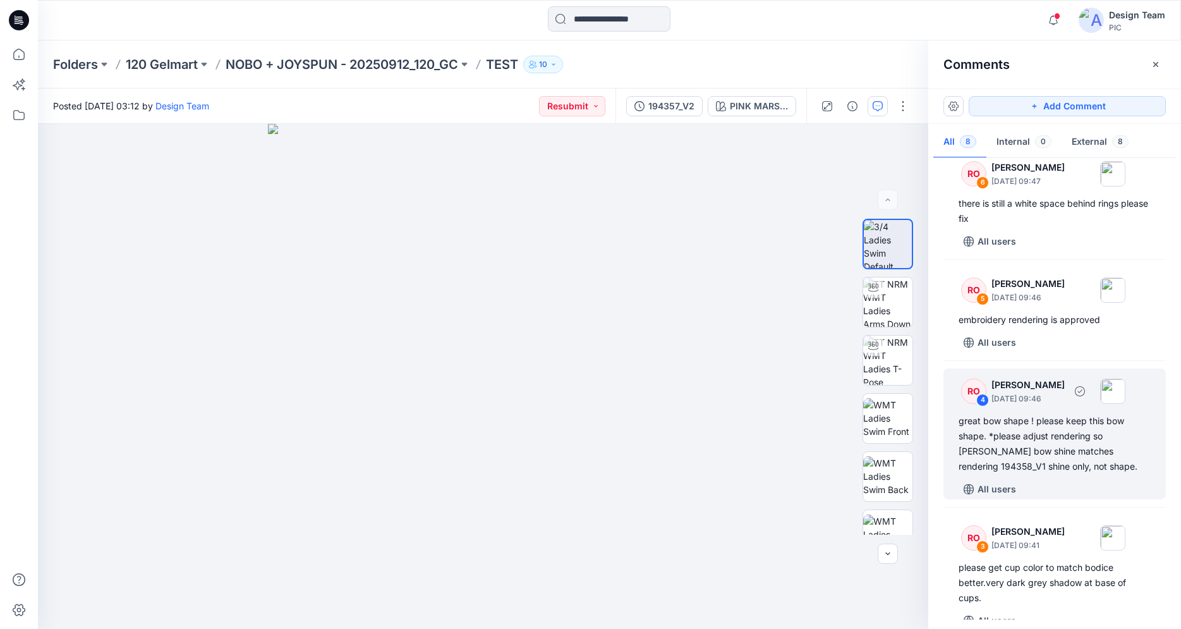
scroll to position [258, 0]
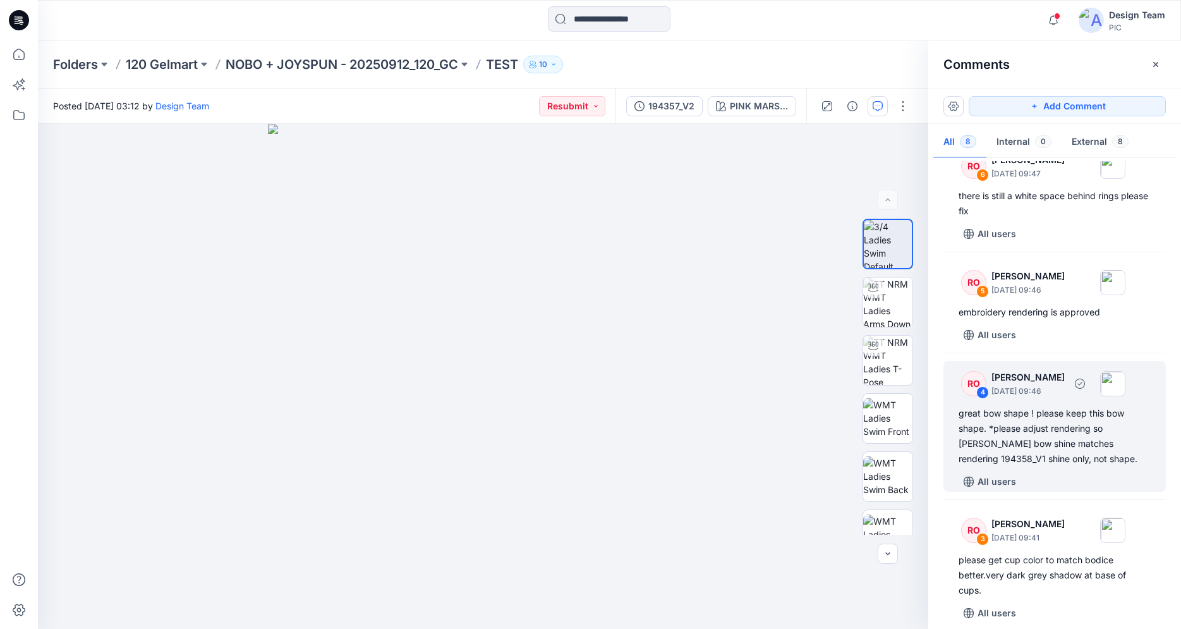
click at [1038, 457] on div "great bow shape ! please keep this bow shape. *please adjust rendering so [PERS…" at bounding box center [1055, 436] width 192 height 61
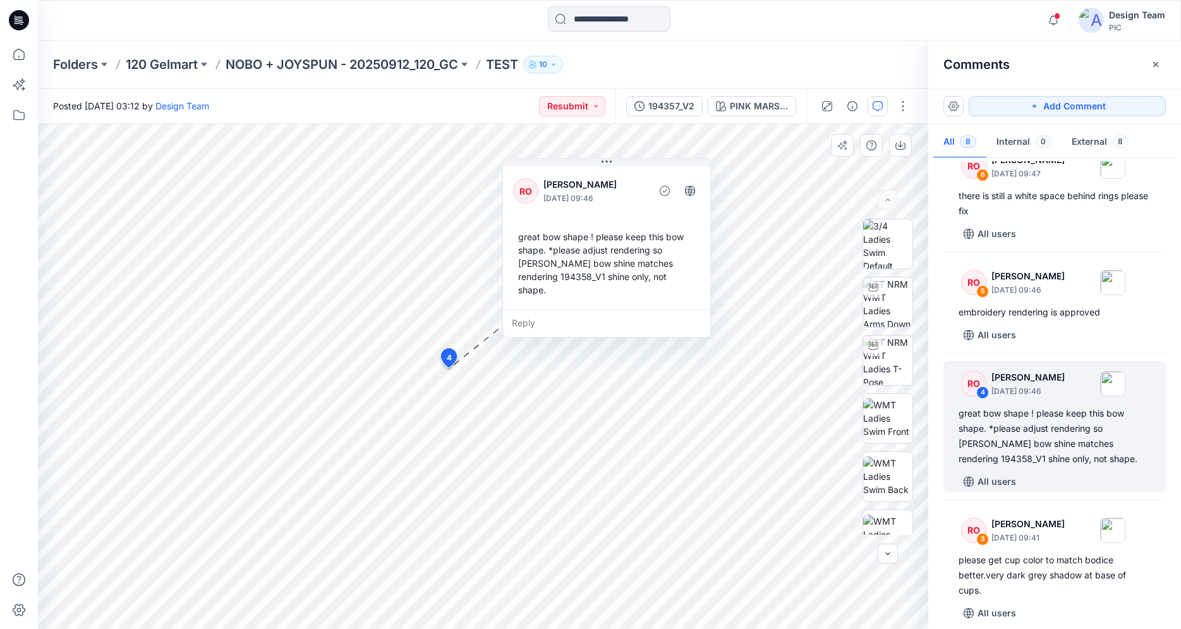
drag, startPoint x: 525, startPoint y: 267, endPoint x: 569, endPoint y: 186, distance: 91.3
click at [607, 162] on icon at bounding box center [607, 162] width 10 height 10
click at [651, 15] on input at bounding box center [609, 18] width 123 height 25
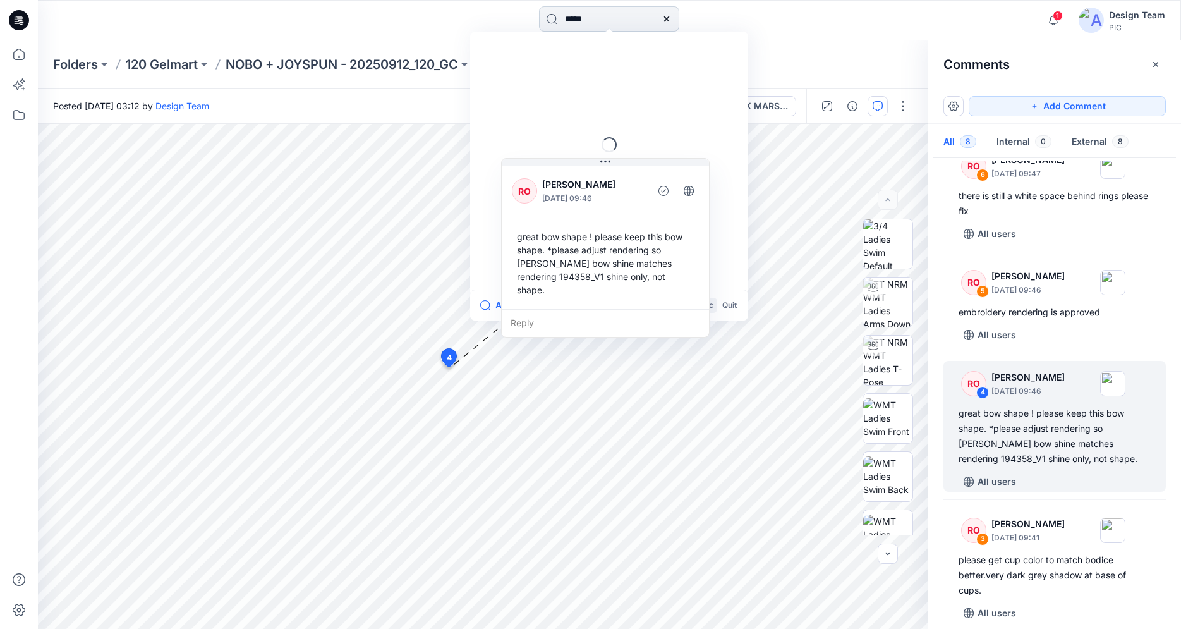
type input "******"
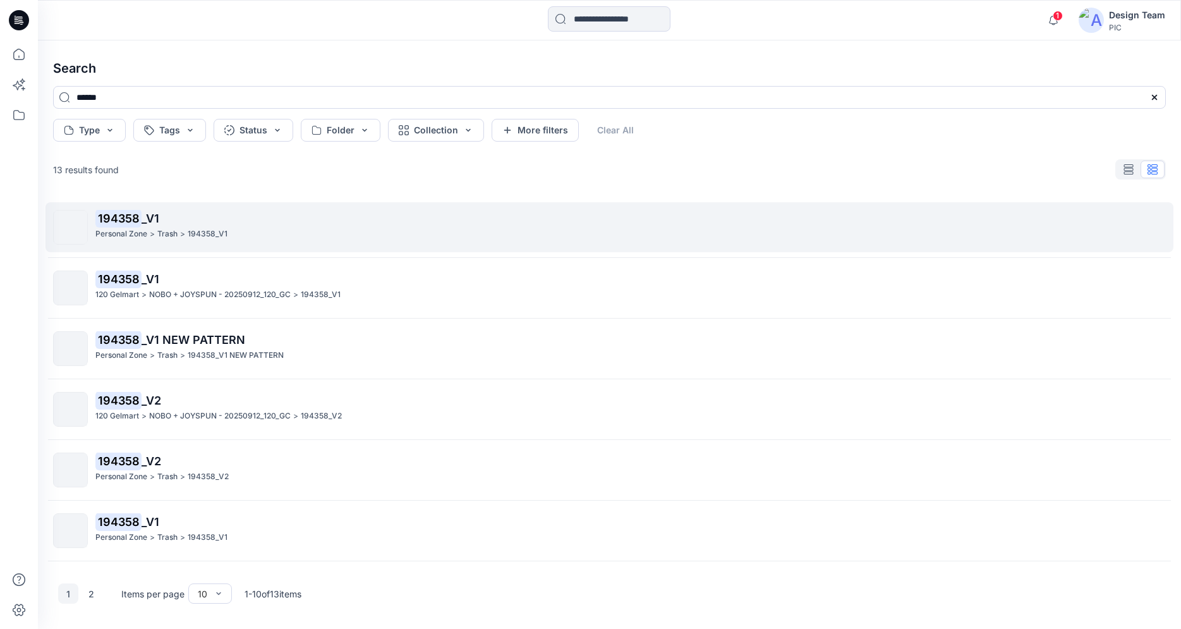
click at [100, 224] on mark "194358" at bounding box center [118, 218] width 46 height 18
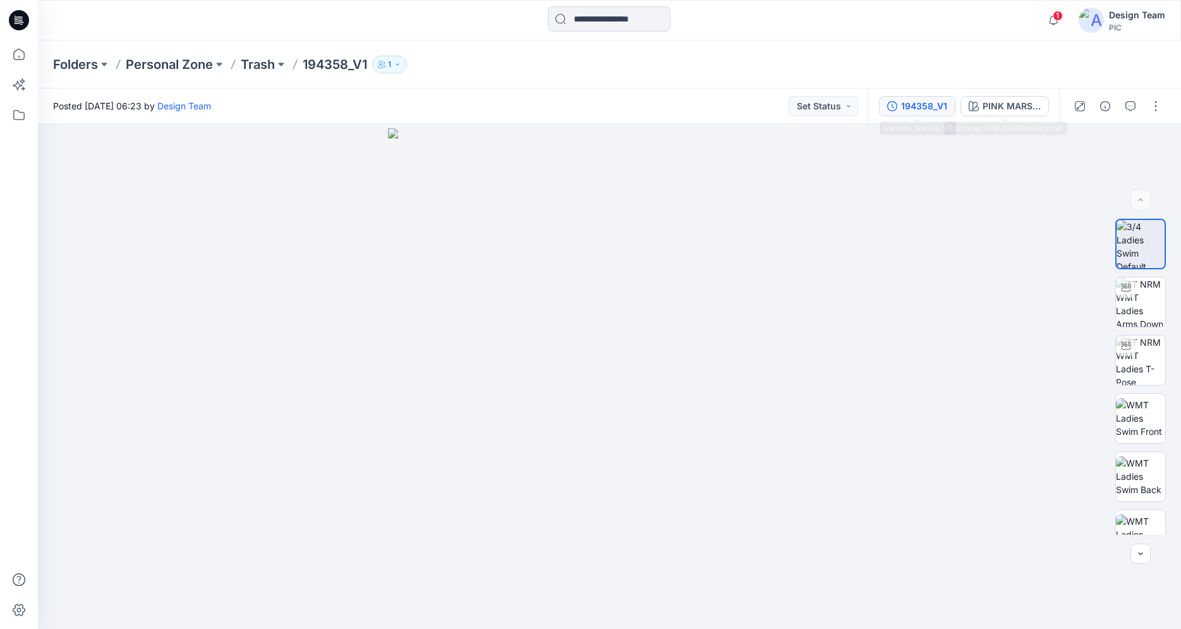
click at [912, 109] on div "194358_V1" at bounding box center [924, 106] width 46 height 14
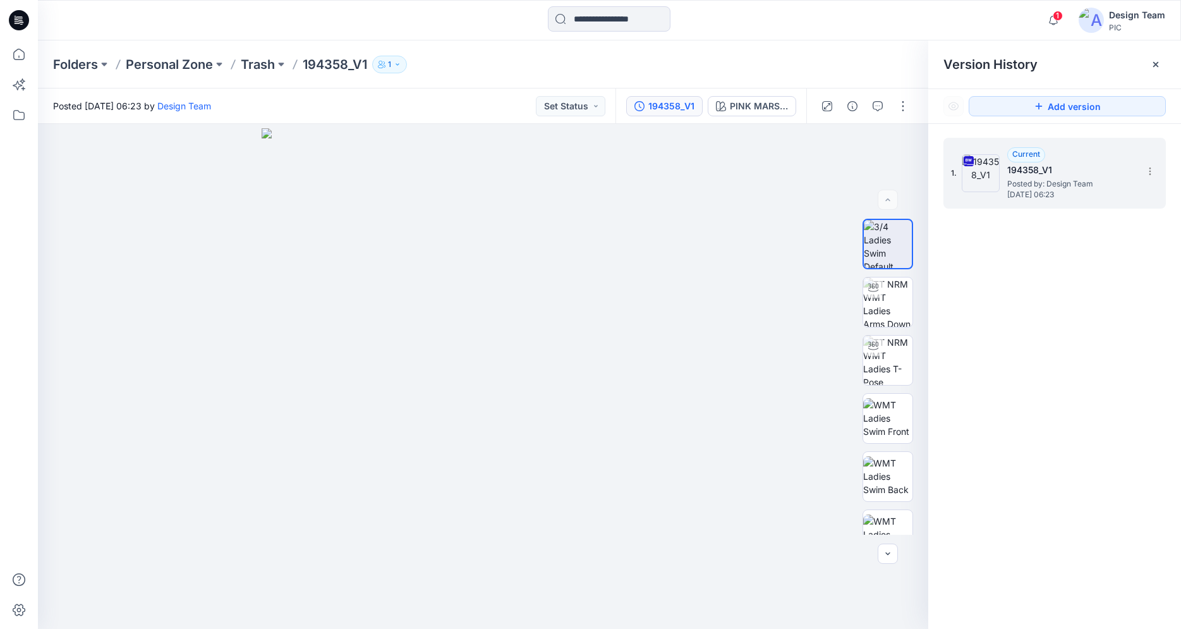
click at [1048, 178] on span "Posted by: Design Team" at bounding box center [1070, 184] width 126 height 13
click at [678, 111] on div "194358_V1" at bounding box center [671, 106] width 46 height 14
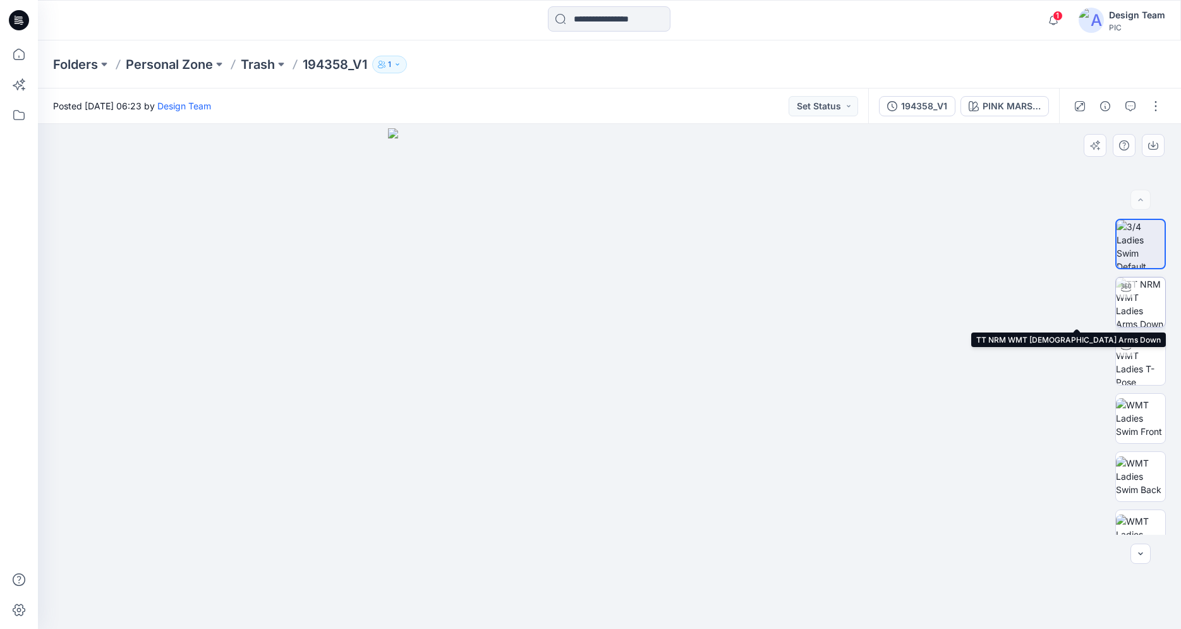
click at [1158, 298] on img at bounding box center [1140, 301] width 49 height 49
click at [1138, 290] on img at bounding box center [1140, 301] width 49 height 49
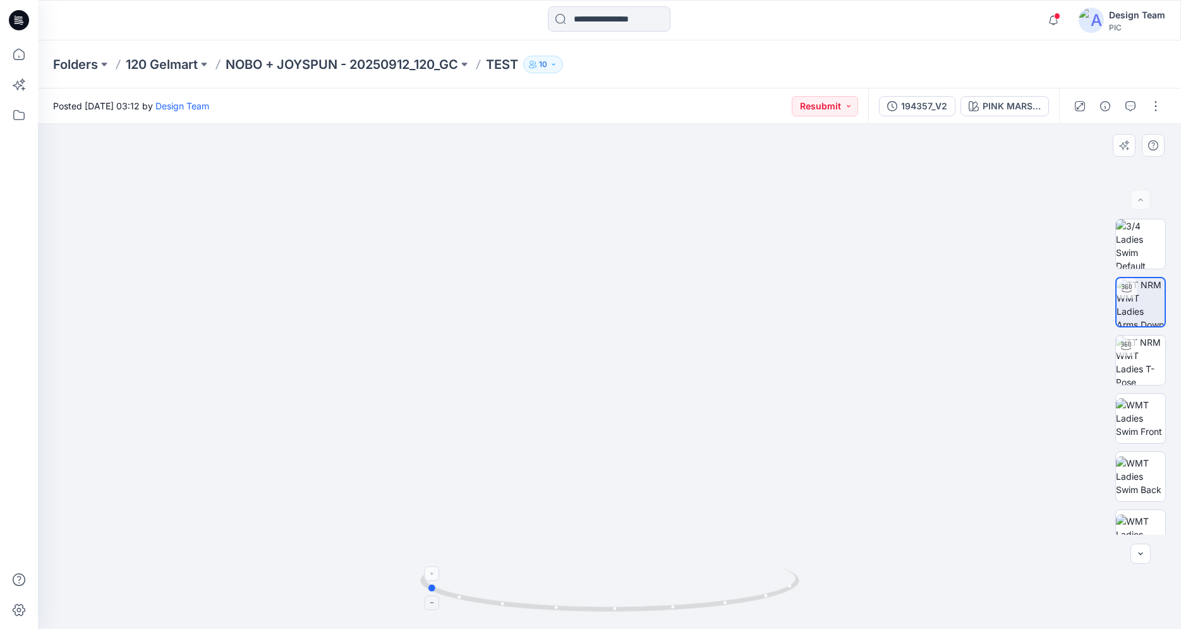
drag, startPoint x: 519, startPoint y: 608, endPoint x: 715, endPoint y: 612, distance: 195.9
click at [715, 598] on icon at bounding box center [611, 590] width 382 height 47
drag, startPoint x: 513, startPoint y: 609, endPoint x: 727, endPoint y: 615, distance: 214.3
click at [727, 598] on div at bounding box center [609, 597] width 379 height 63
